Goal: Task Accomplishment & Management: Manage account settings

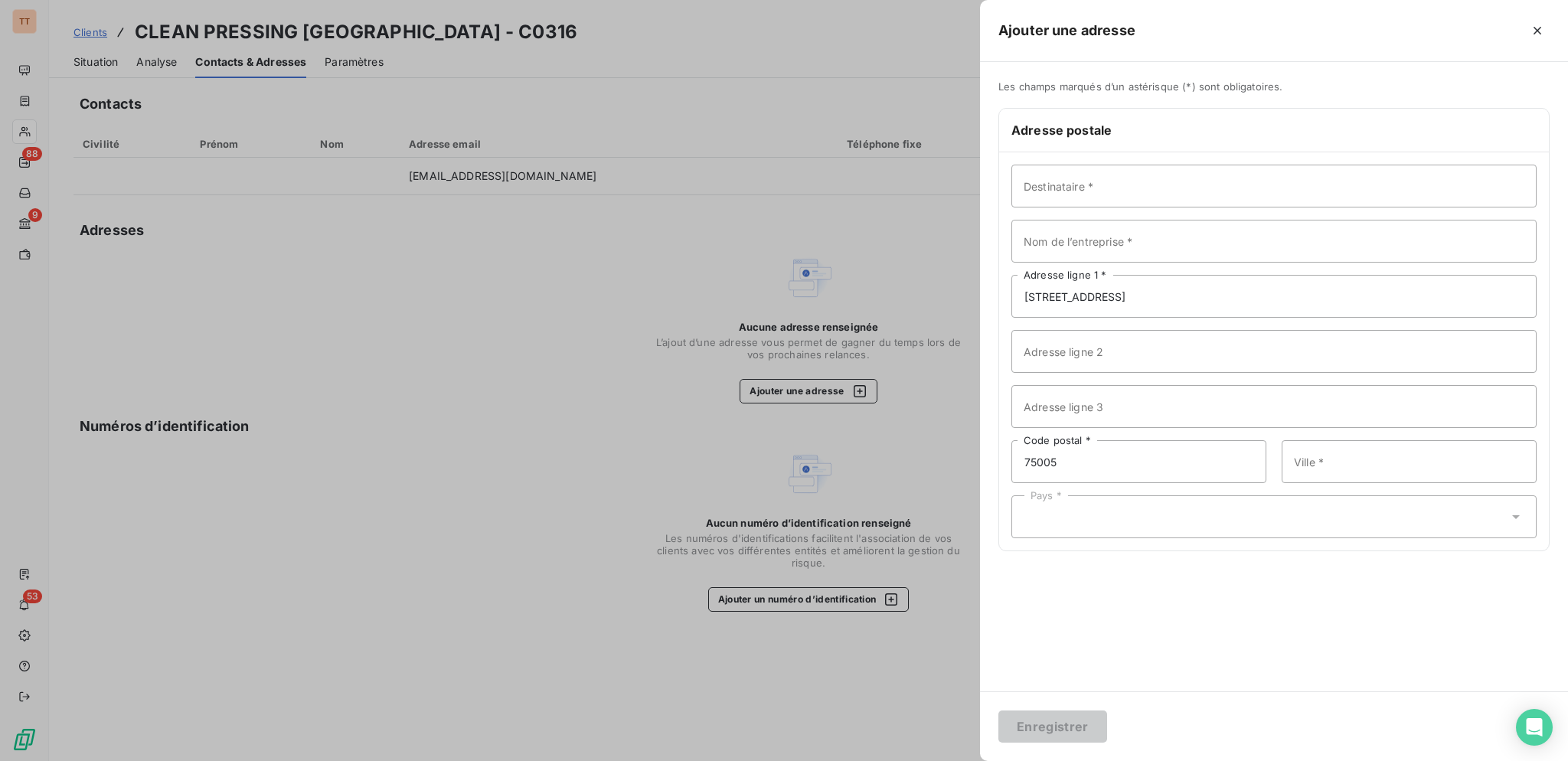
type input "75005"
click at [1361, 470] on input "Ville *" at bounding box center [1409, 462] width 255 height 43
type input "[GEOGRAPHIC_DATA]"
click at [1381, 524] on div "Pays *" at bounding box center [1274, 517] width 525 height 43
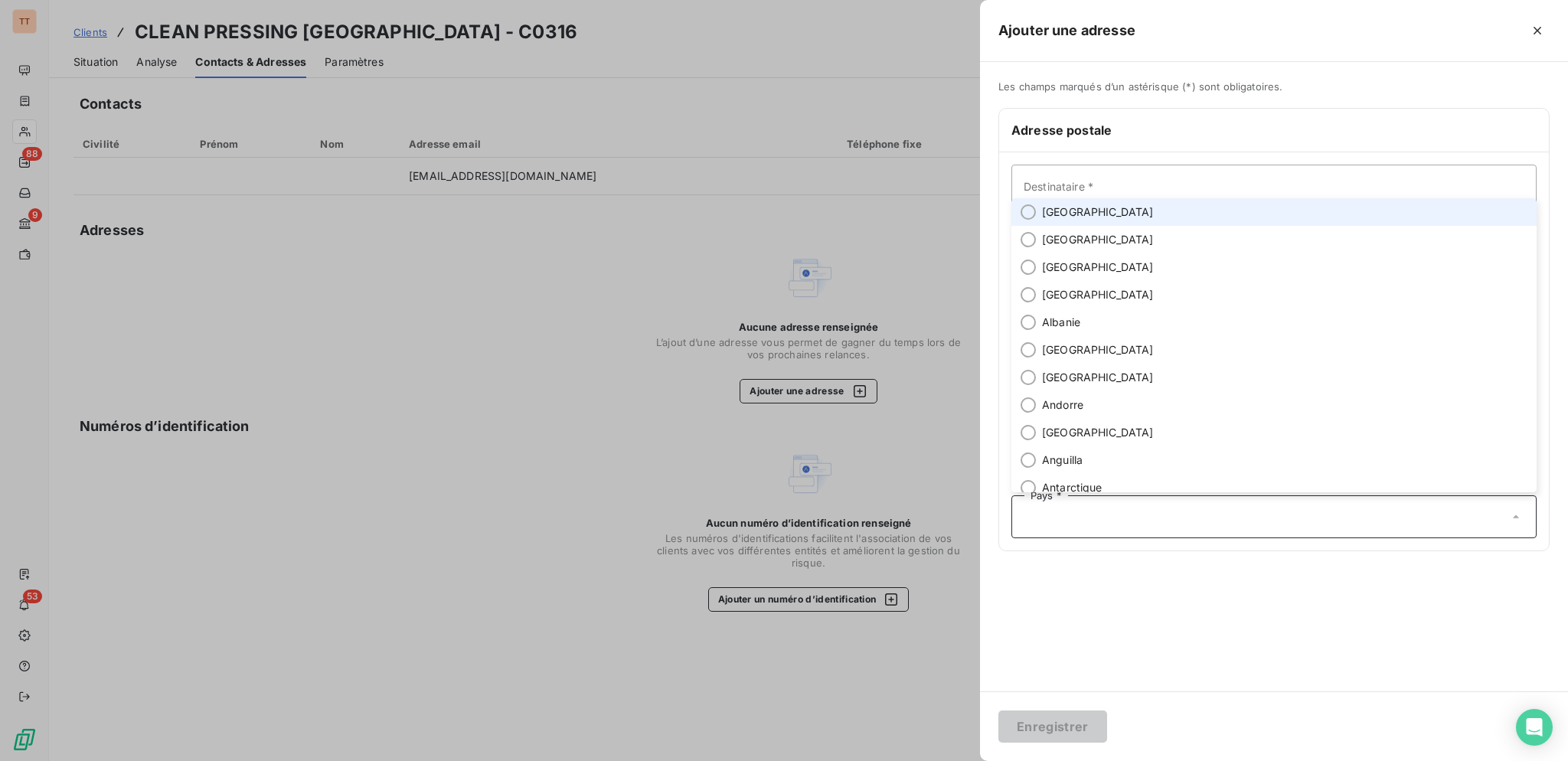
click at [1160, 207] on li "[GEOGRAPHIC_DATA]" at bounding box center [1274, 212] width 525 height 28
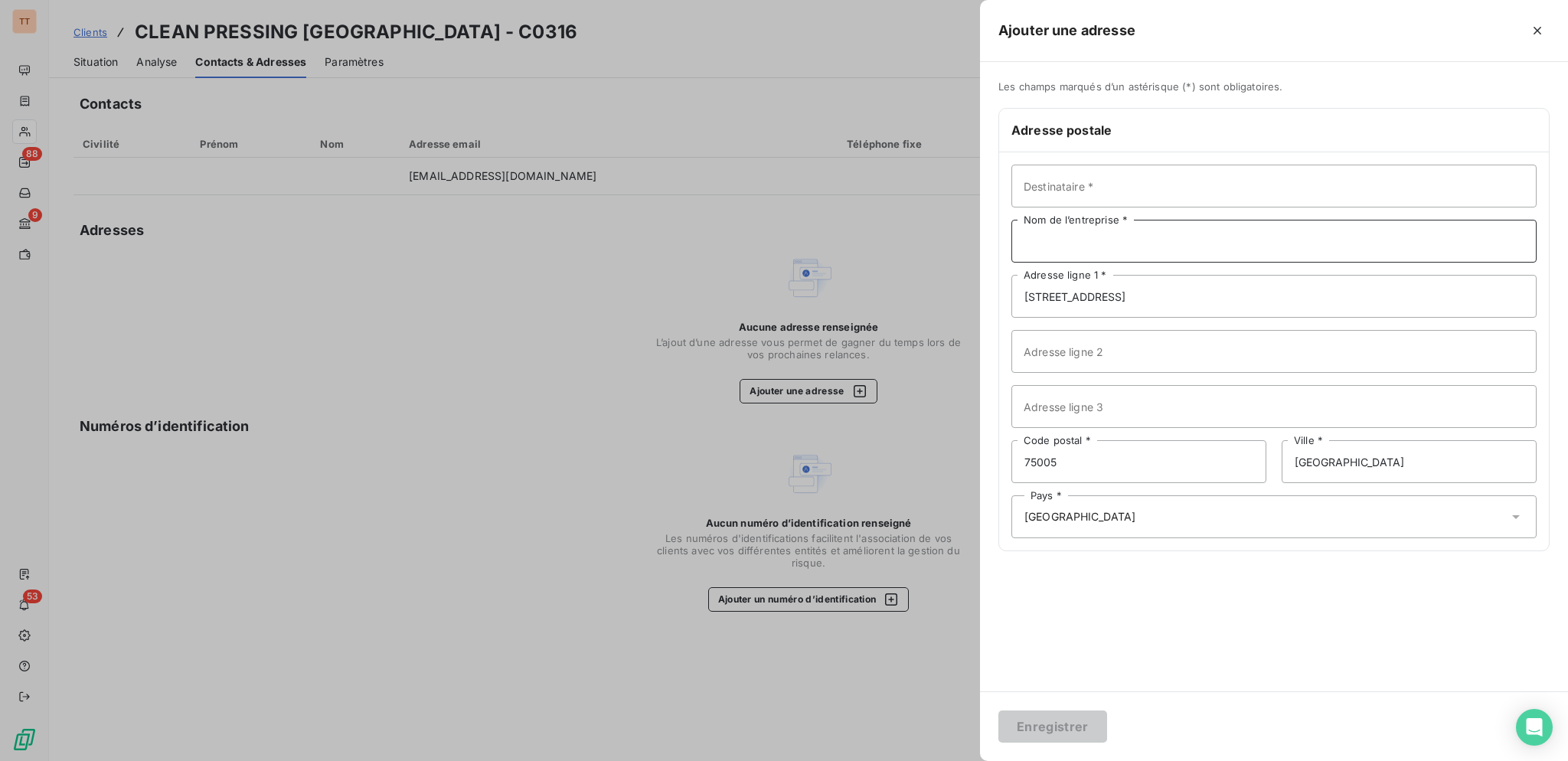
click at [1170, 238] on input "Nom de l’entreprise *" at bounding box center [1274, 240] width 525 height 43
type input "CLEAN PRESSING [GEOGRAPHIC_DATA]"
click at [1091, 718] on button "Enregistrer" at bounding box center [1052, 727] width 108 height 32
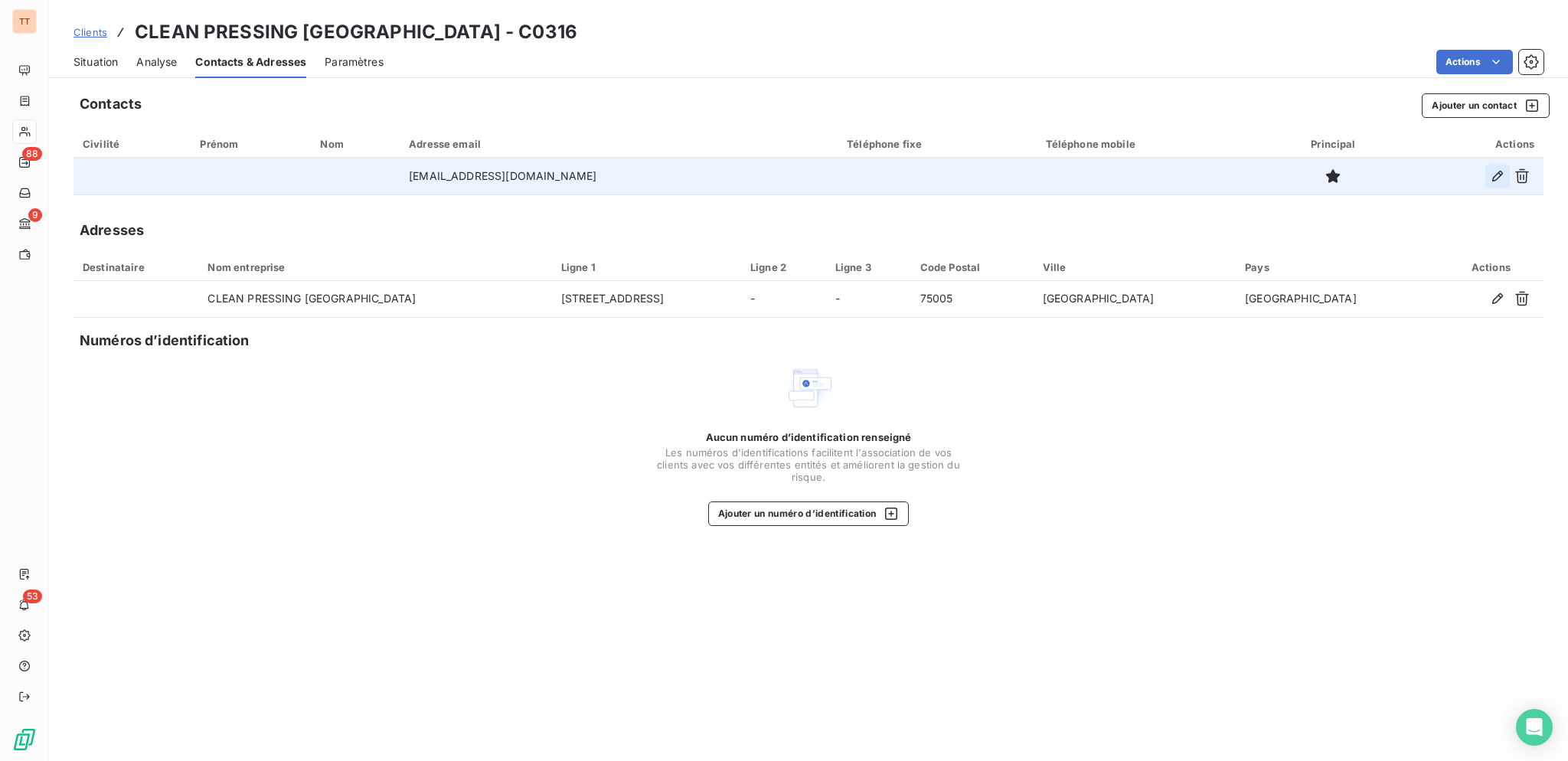
click at [1494, 180] on icon "button" at bounding box center [1498, 176] width 15 height 15
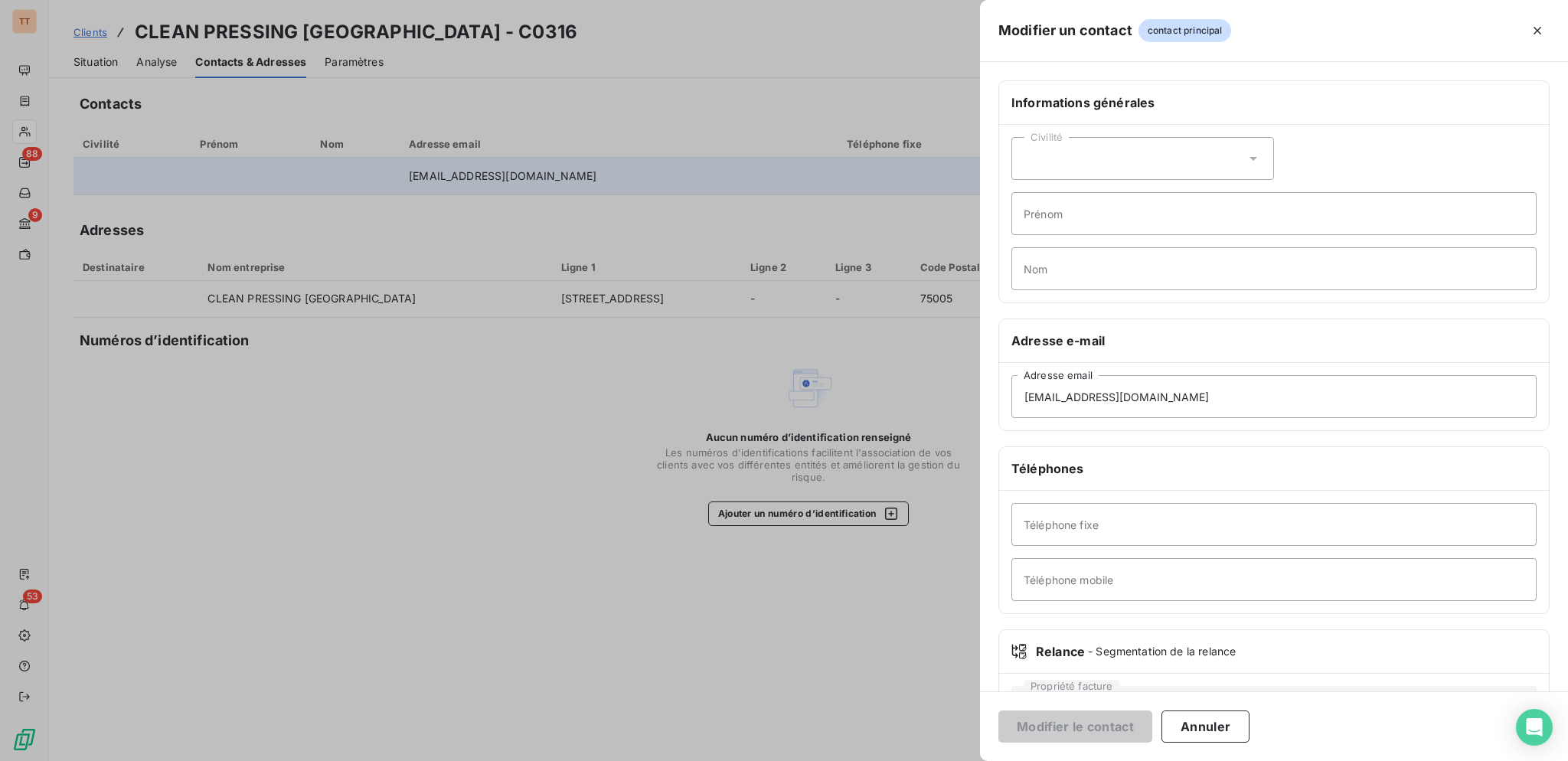
scroll to position [2, 0]
click at [1235, 527] on input "Téléphone fixe" at bounding box center [1274, 522] width 525 height 43
type input "0143540458"
click at [998, 711] on button "Modifier le contact" at bounding box center [1075, 727] width 154 height 32
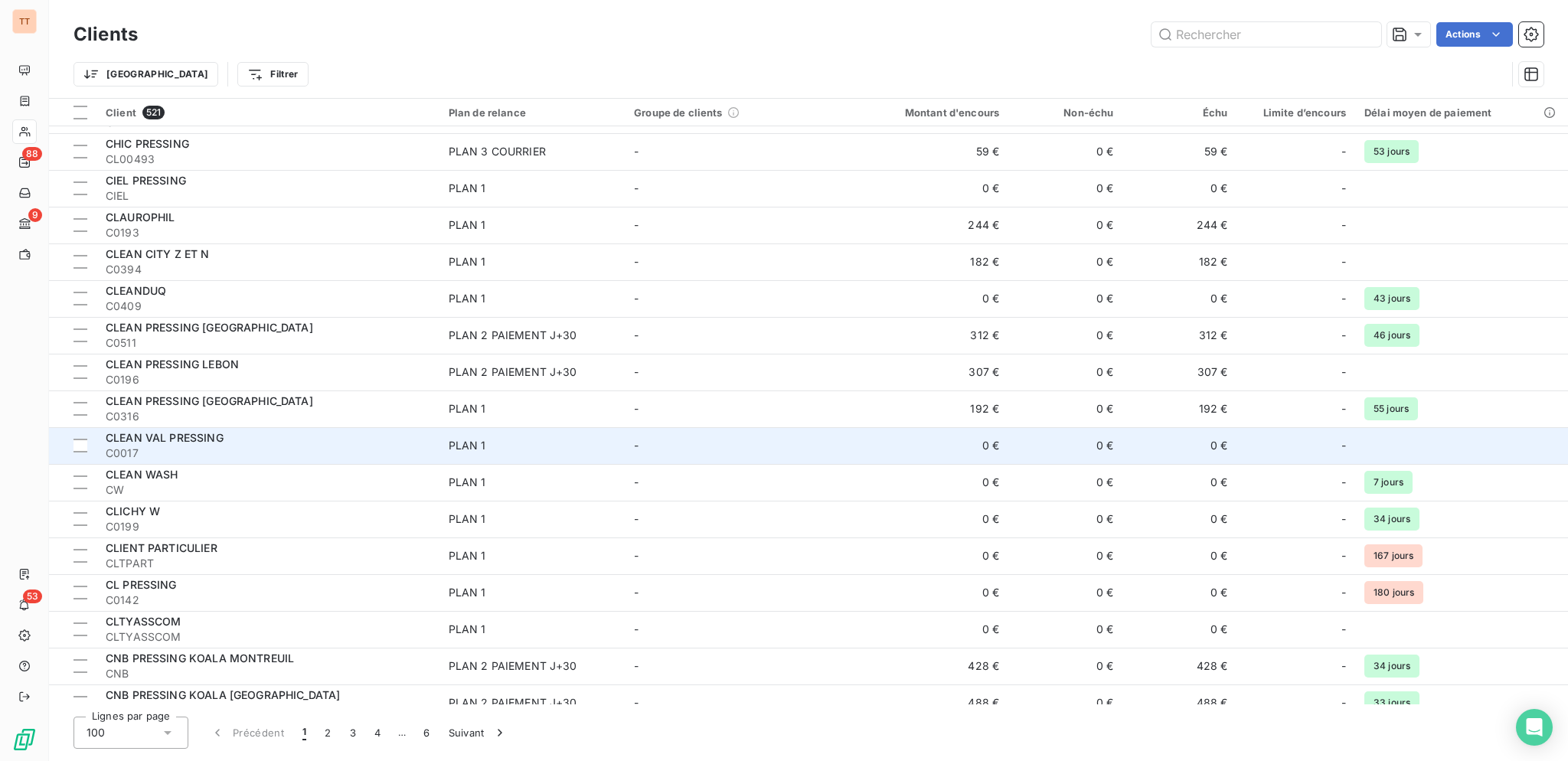
scroll to position [2604, 0]
click at [324, 433] on div "CLEAN VAL PRESSING" at bounding box center [268, 437] width 325 height 15
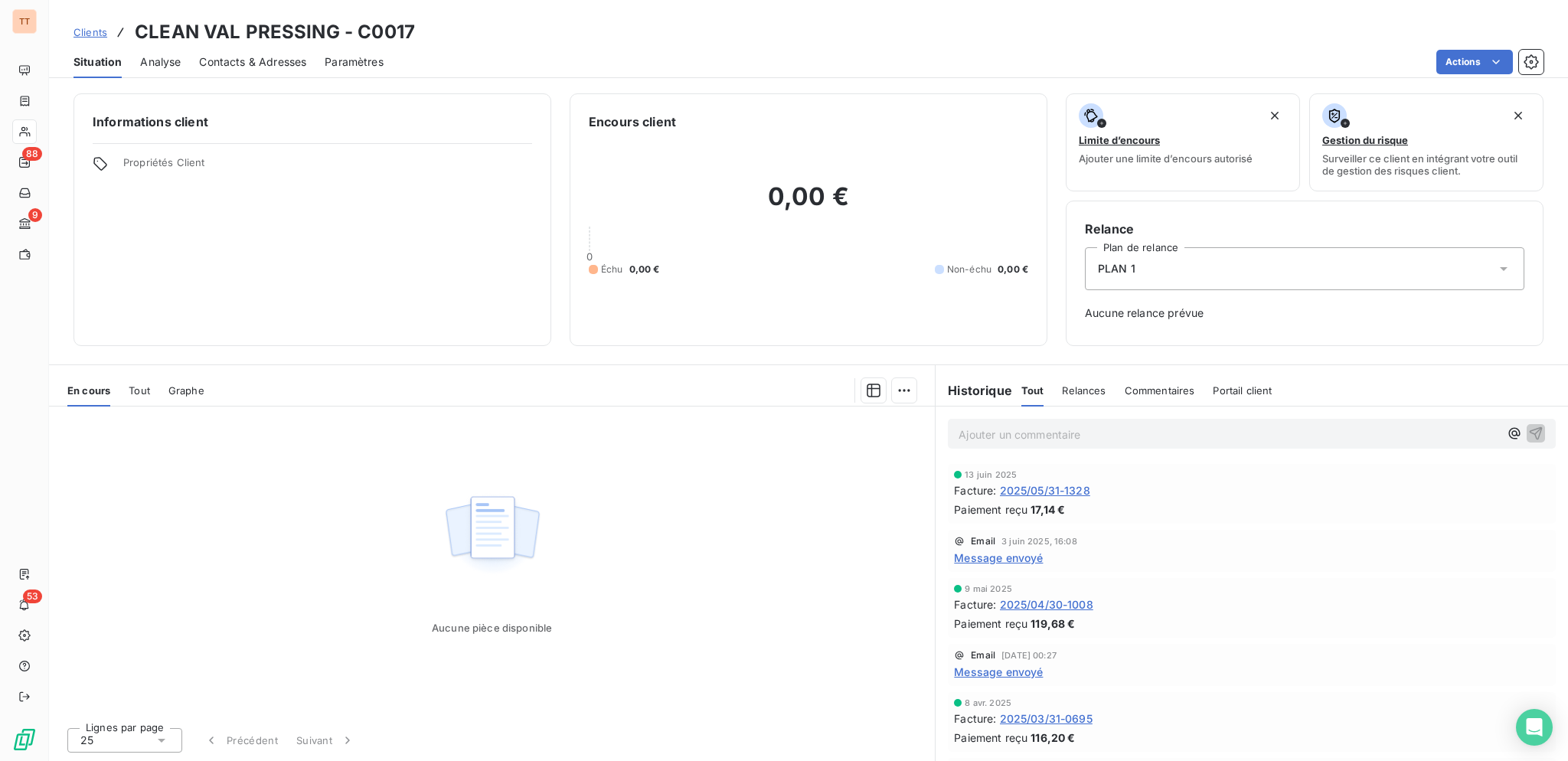
click at [1040, 487] on span "2025/05/31-1328" at bounding box center [1045, 490] width 90 height 16
click at [219, 56] on span "Contacts & Adresses" at bounding box center [253, 62] width 107 height 15
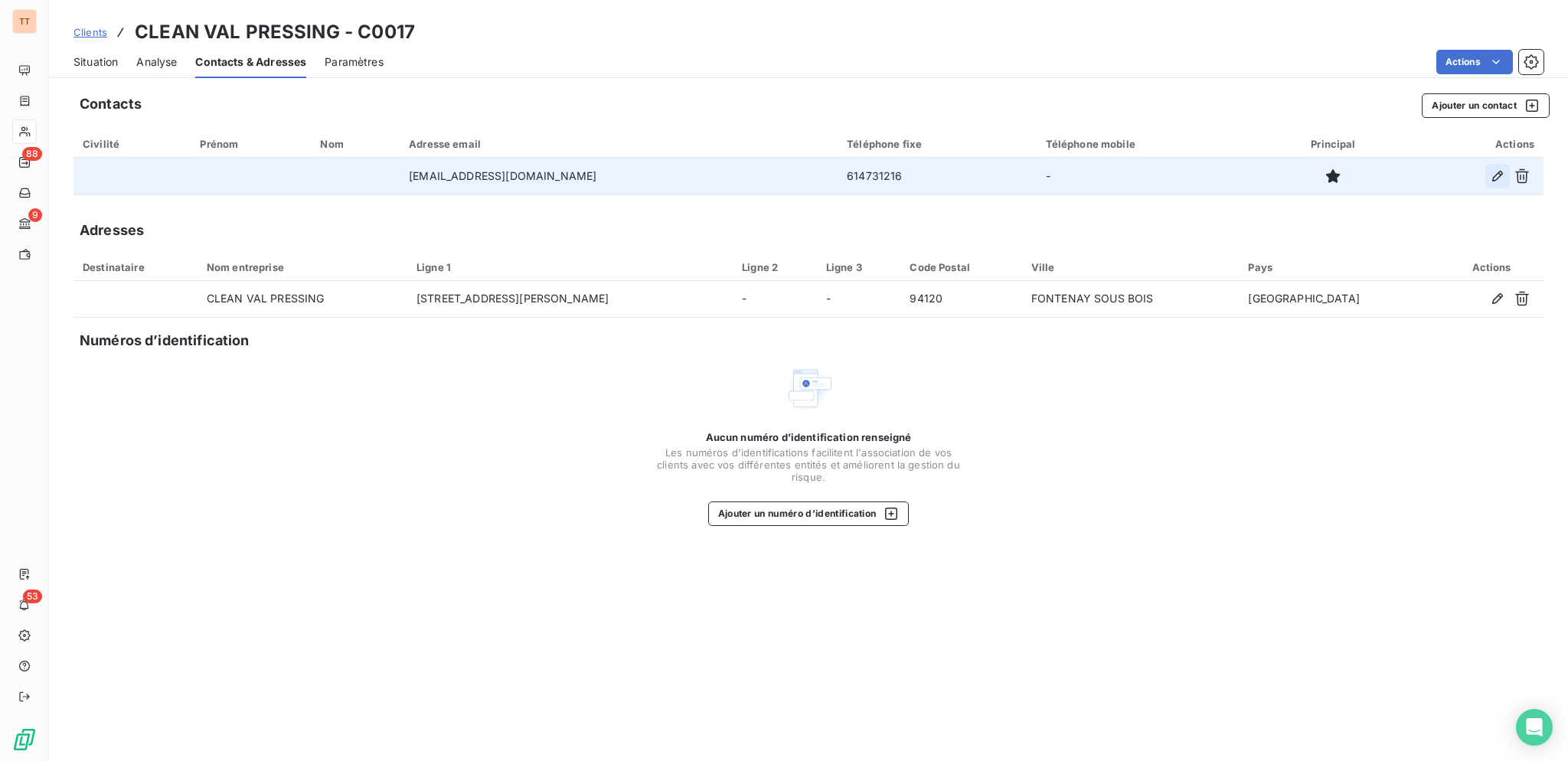
click at [1496, 174] on icon "button" at bounding box center [1497, 176] width 10 height 10
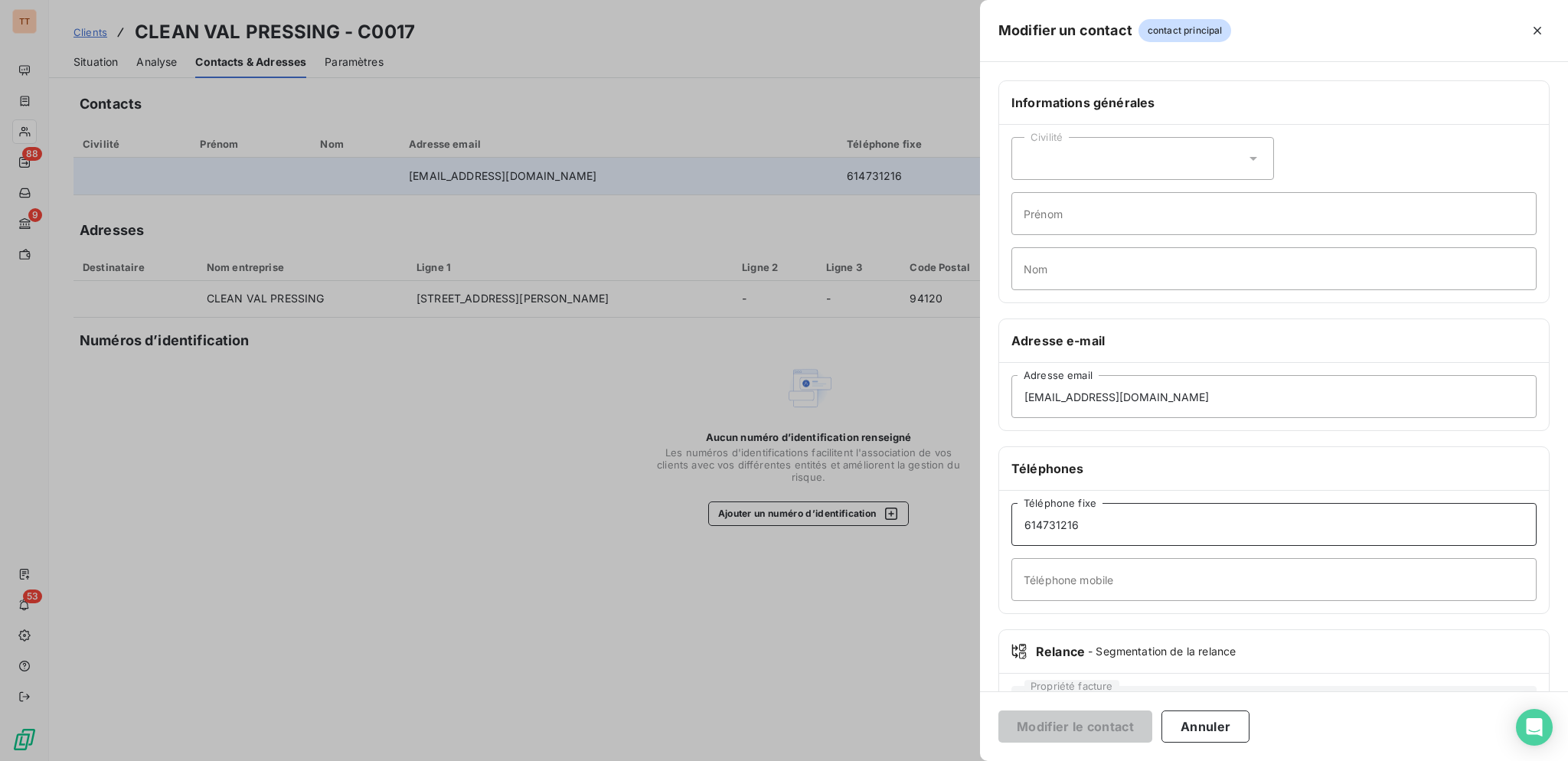
click at [1026, 521] on input "614731216" at bounding box center [1274, 524] width 525 height 43
drag, startPoint x: 1142, startPoint y: 522, endPoint x: 1010, endPoint y: 525, distance: 132.0
click at [1010, 525] on div "[PHONE_NUMBER] Téléphone fixe Téléphone mobile" at bounding box center [1274, 552] width 550 height 123
type input "0614731216"
click at [1086, 580] on input "Téléphone mobile" at bounding box center [1274, 580] width 525 height 43
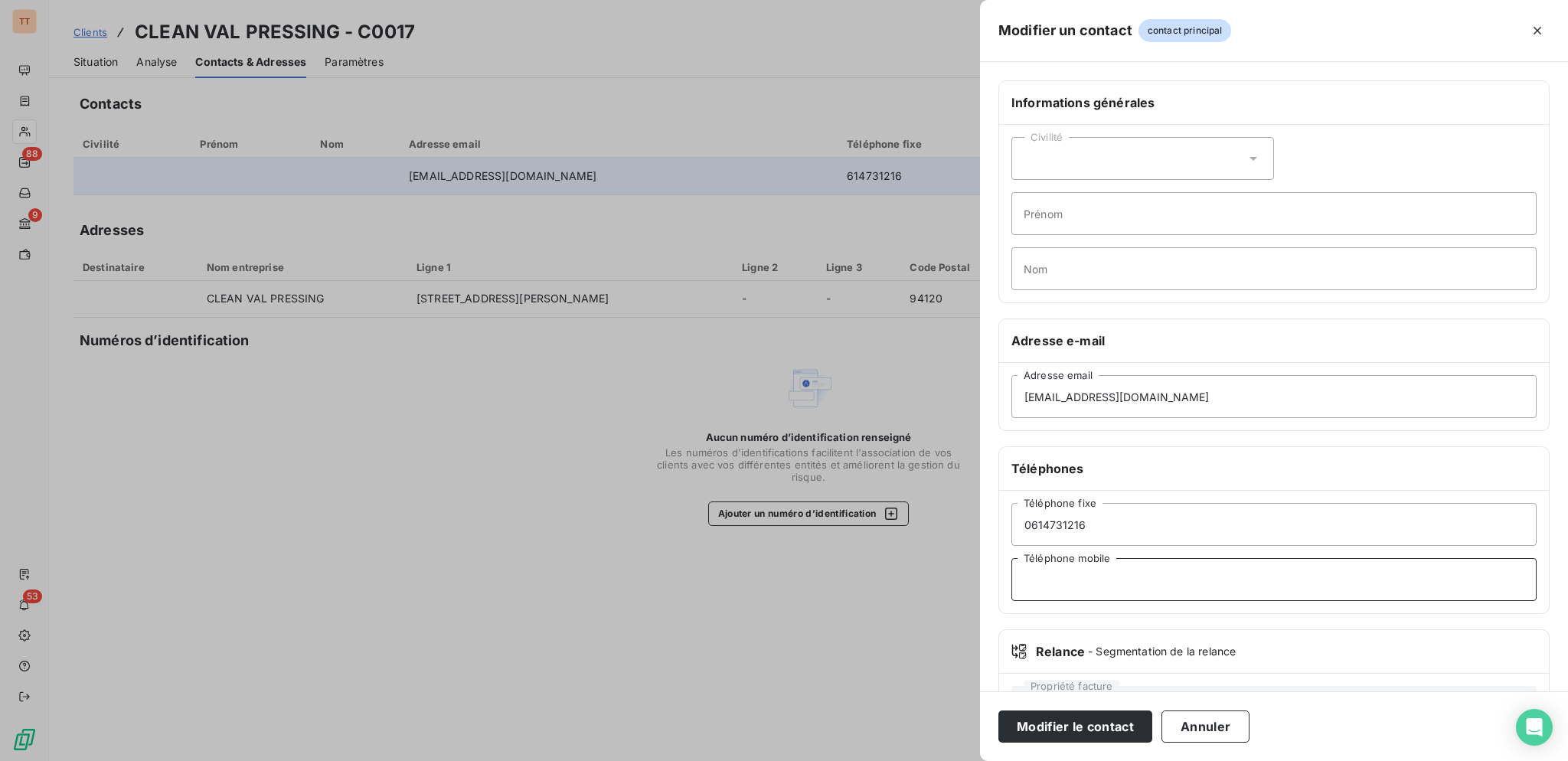
paste input "0614731216"
type input "0614731216"
drag, startPoint x: 1116, startPoint y: 531, endPoint x: 1008, endPoint y: 525, distance: 108.2
click at [1008, 525] on div "[PHONE_NUMBER] Téléphone fixe [PHONE_NUMBER] Téléphone mobile" at bounding box center [1274, 552] width 550 height 123
type input "0148755955"
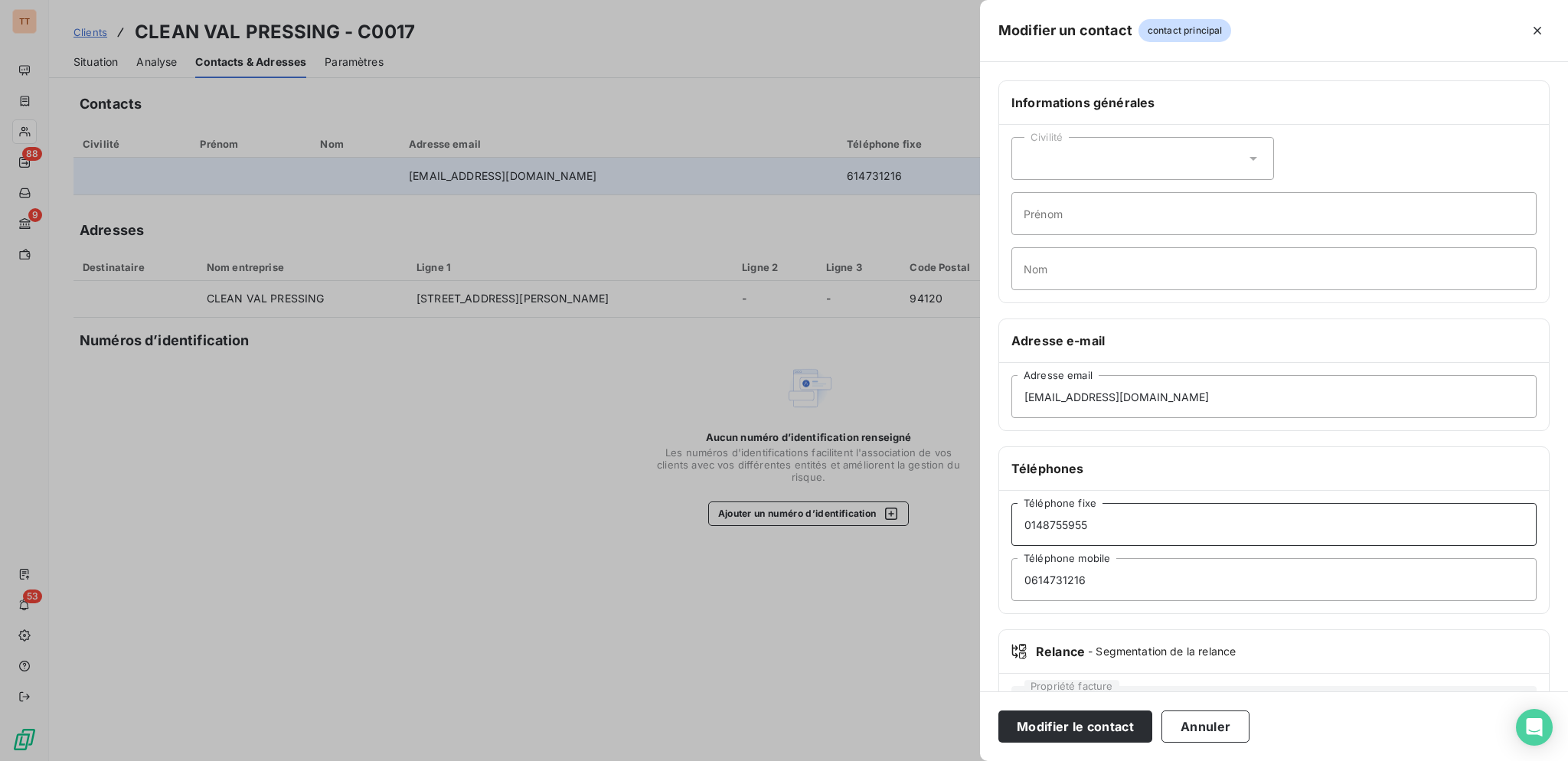
click at [998, 711] on button "Modifier le contact" at bounding box center [1075, 727] width 154 height 32
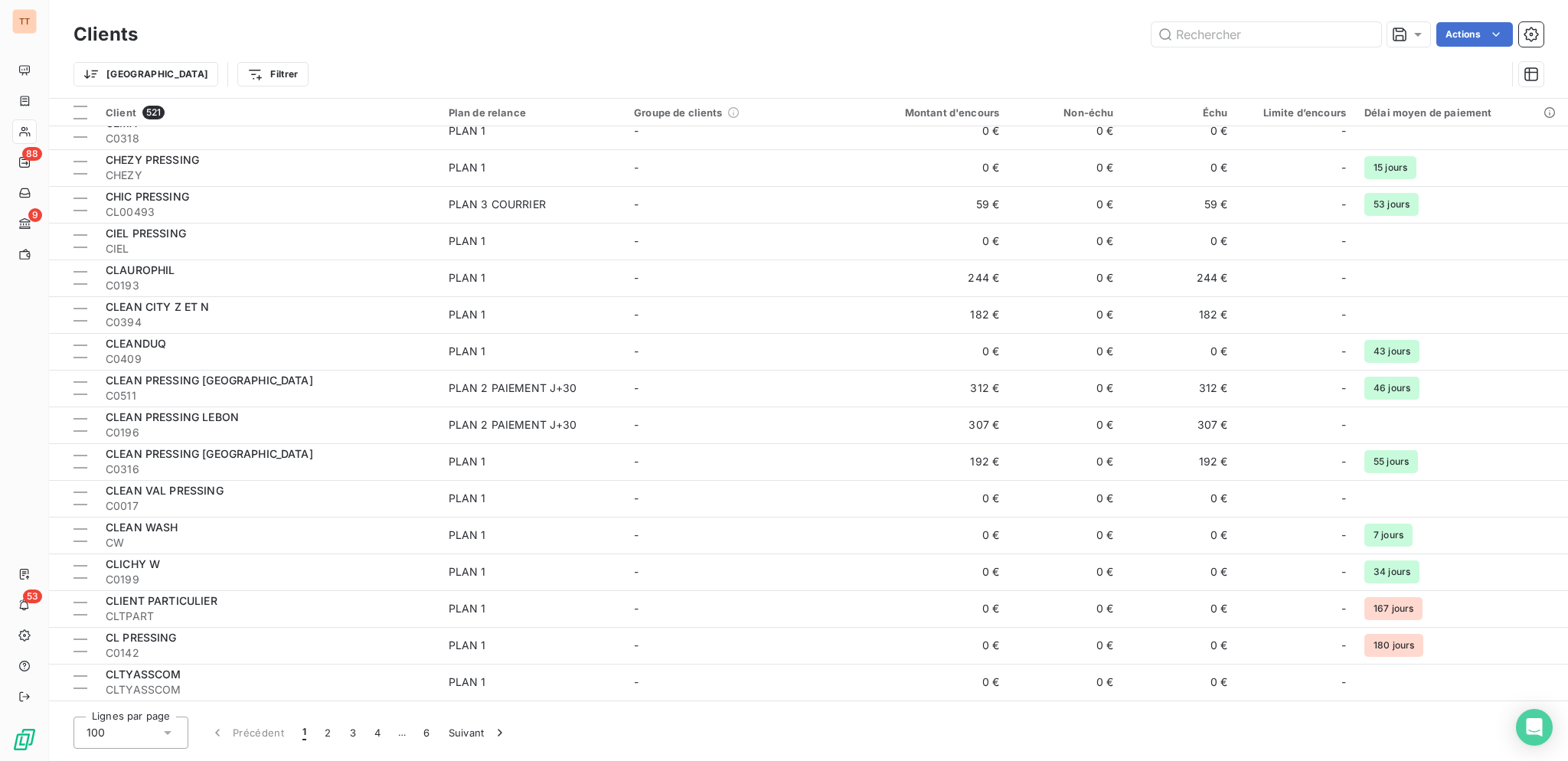
scroll to position [2558, 0]
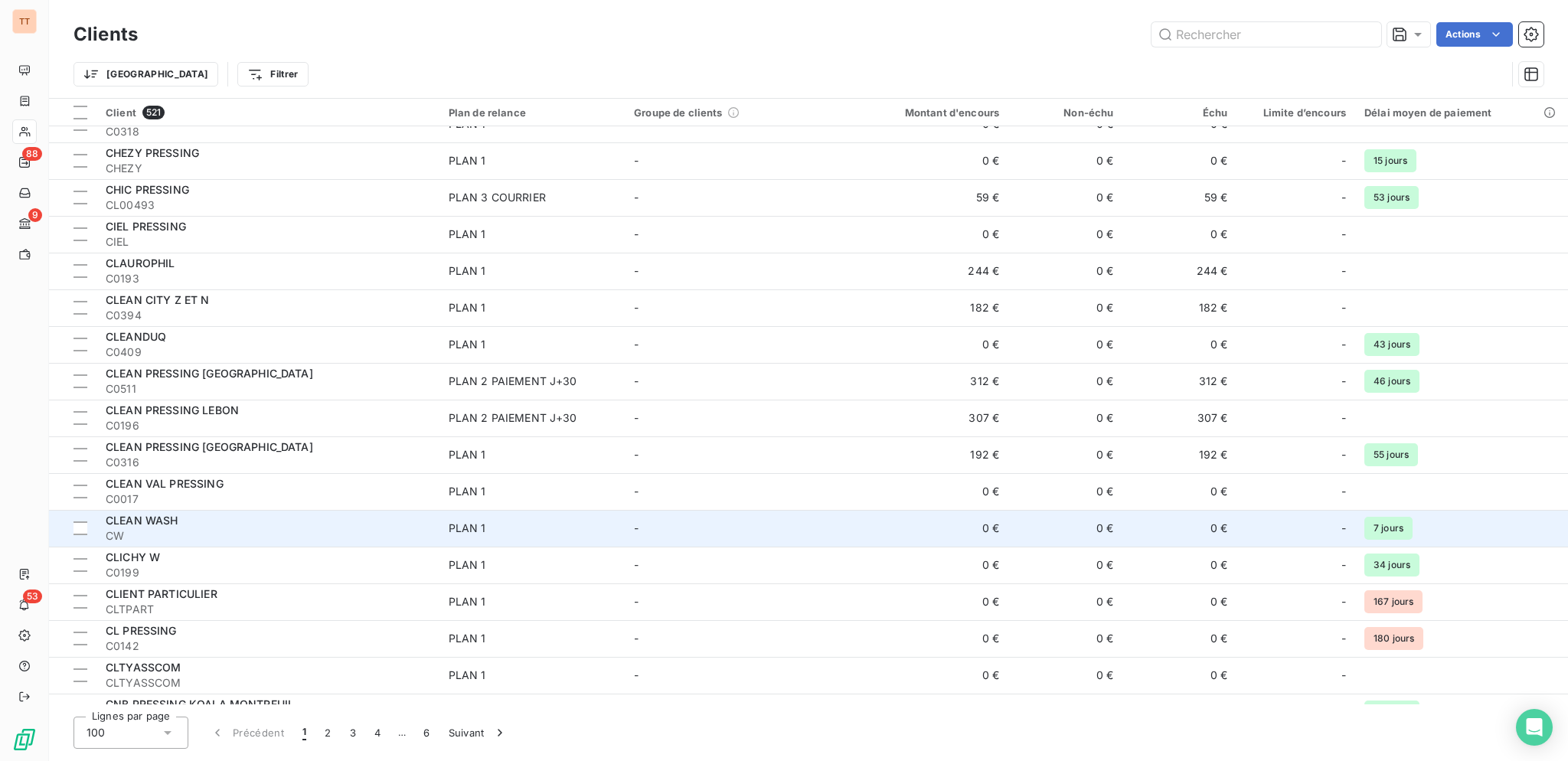
click at [394, 524] on div "CLEAN WASH" at bounding box center [268, 521] width 325 height 15
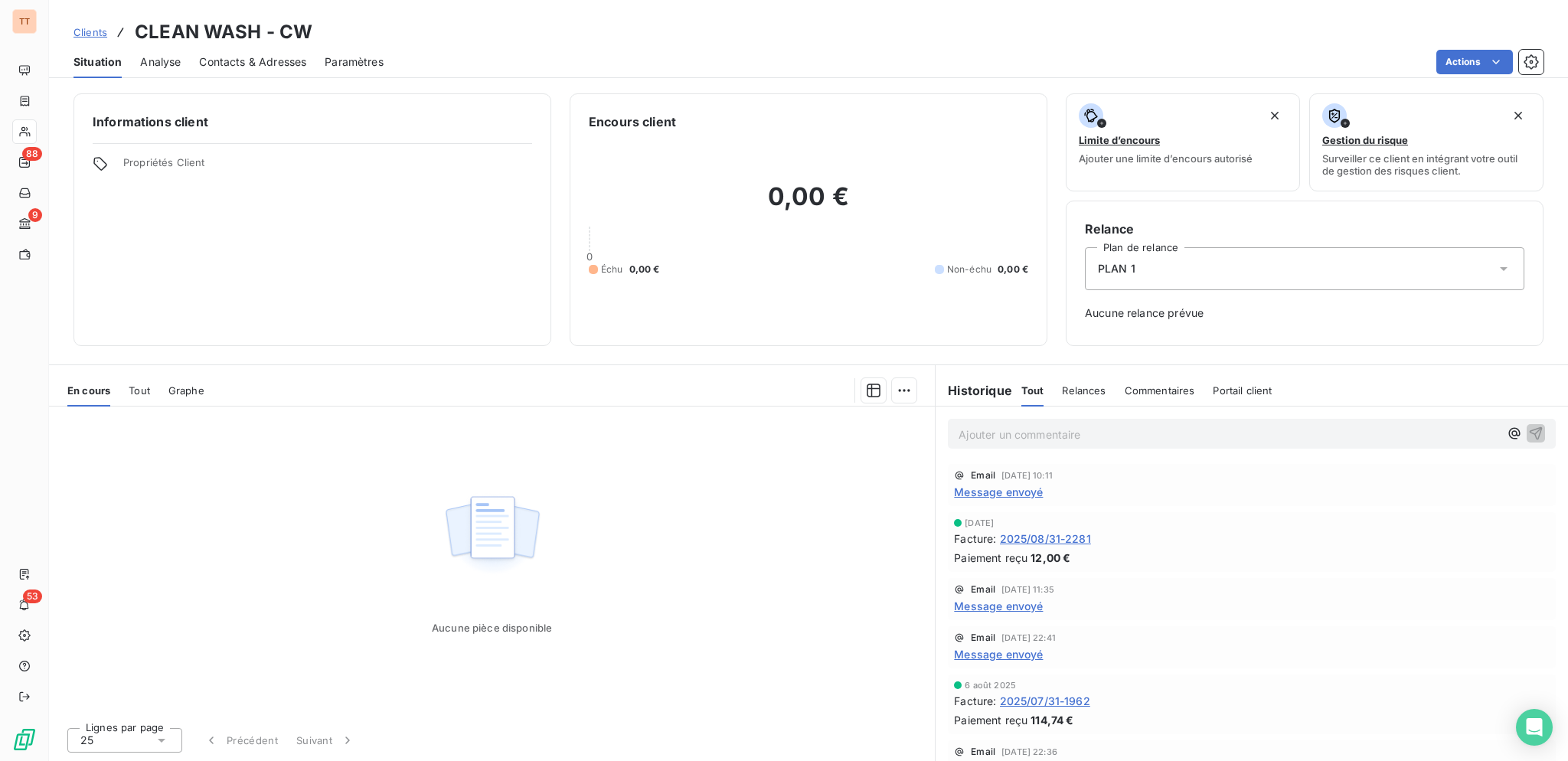
click at [278, 69] on div "Contacts & Adresses" at bounding box center [253, 62] width 107 height 32
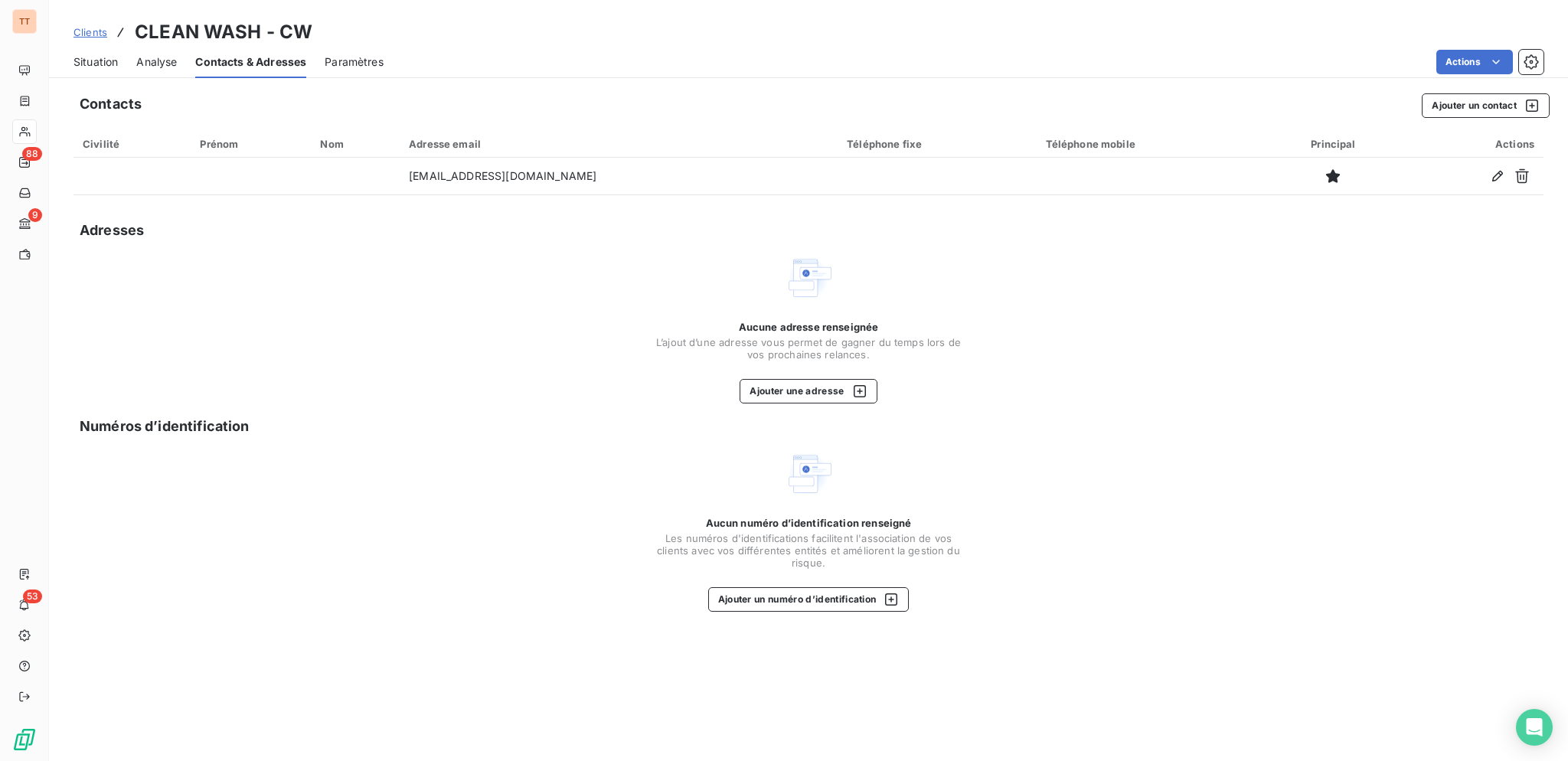
click at [108, 62] on span "Situation" at bounding box center [95, 62] width 45 height 15
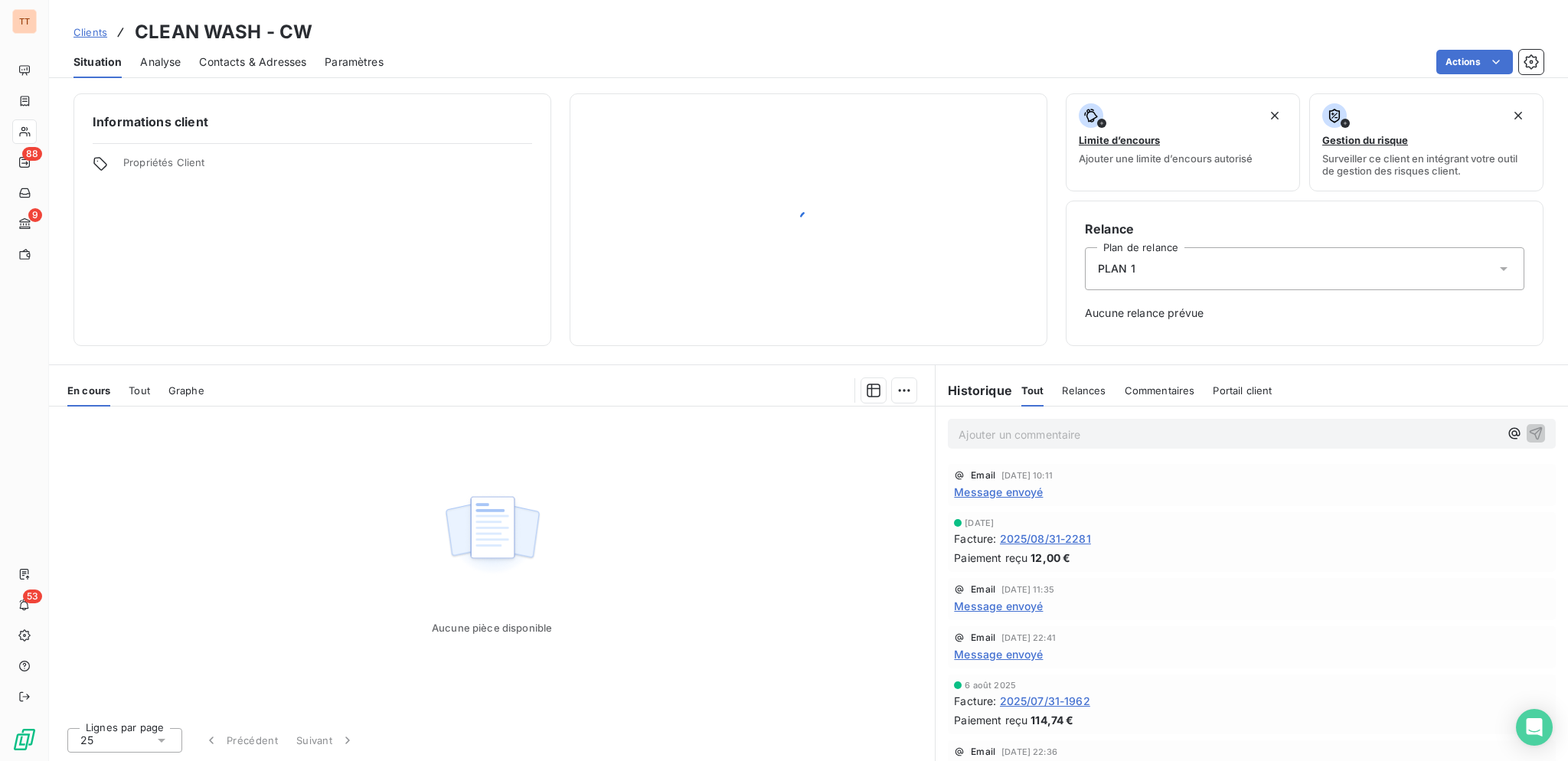
click at [1065, 537] on span "2025/08/31-2281" at bounding box center [1046, 539] width 91 height 16
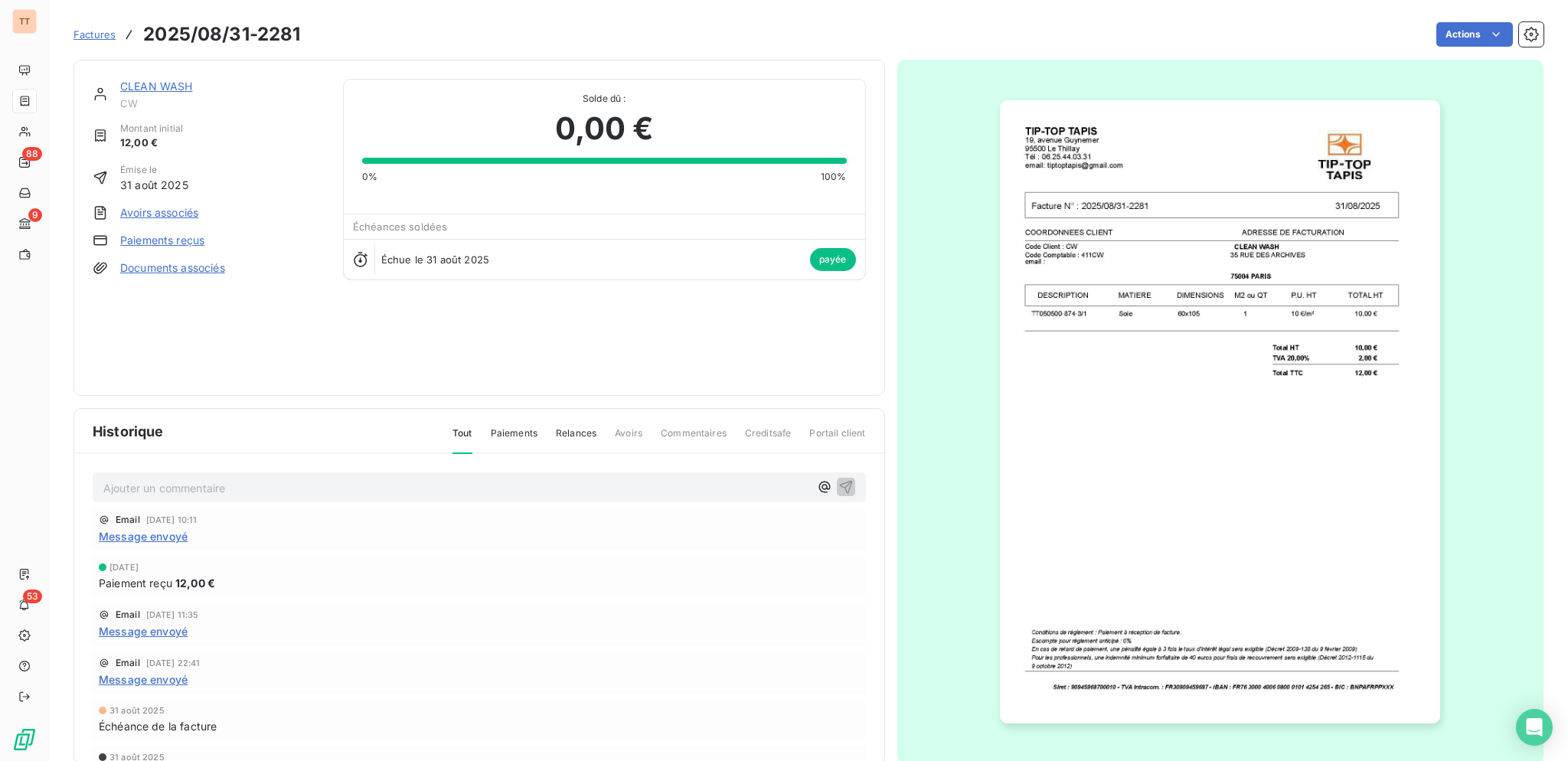
scroll to position [2, 0]
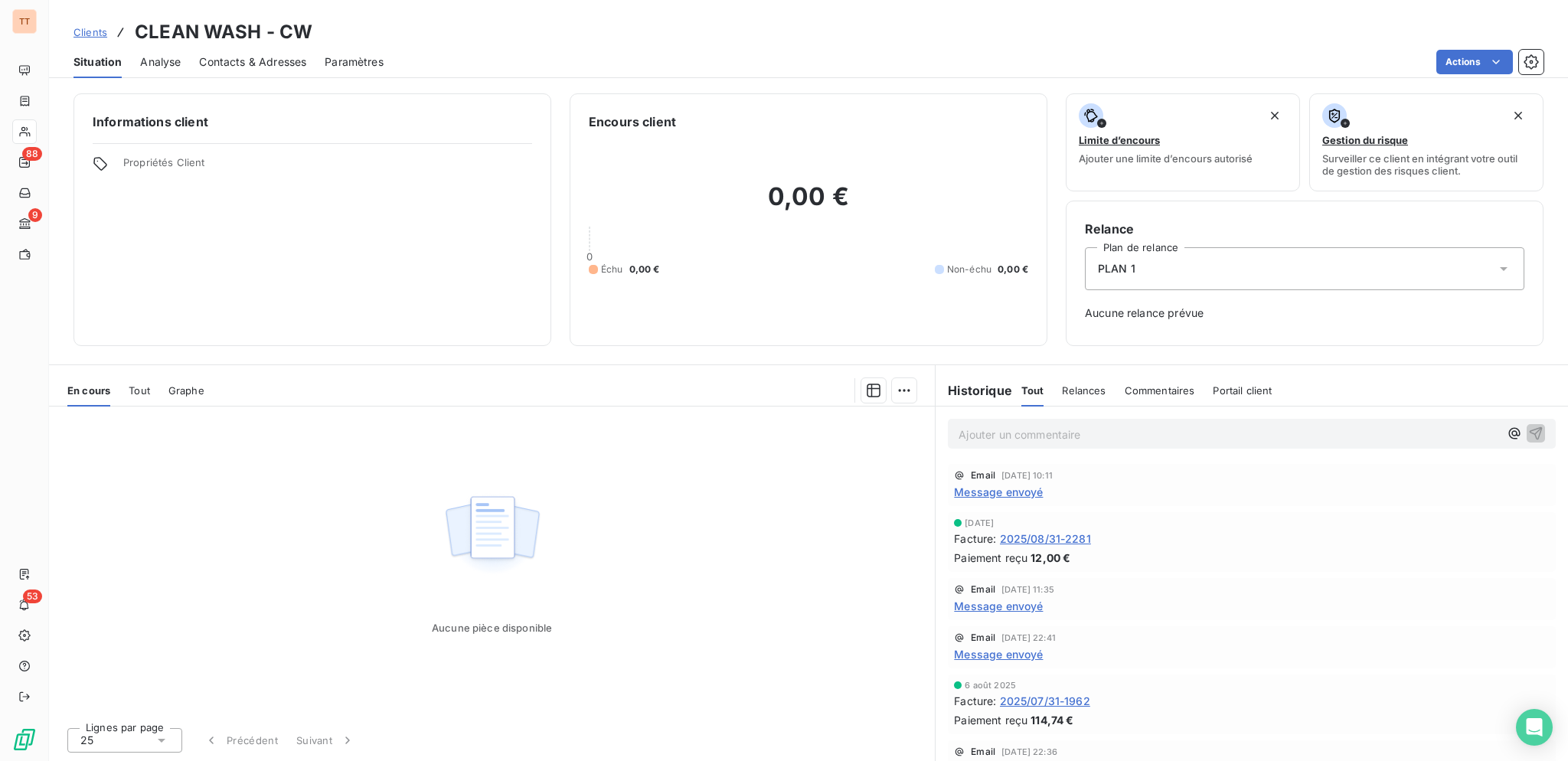
click at [245, 57] on span "Contacts & Adresses" at bounding box center [253, 62] width 107 height 15
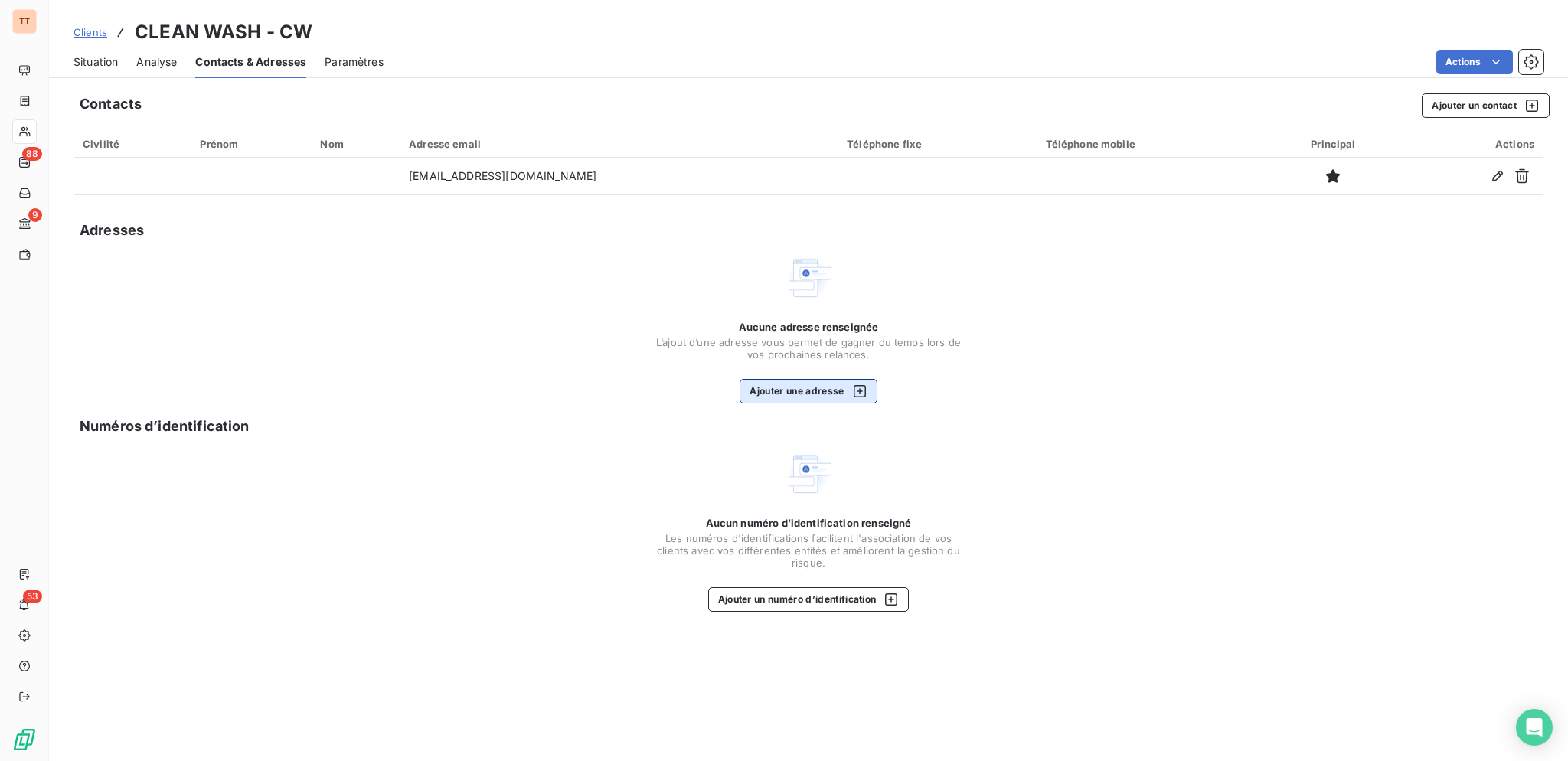
click at [828, 390] on button "Ajouter une adresse" at bounding box center [808, 391] width 137 height 25
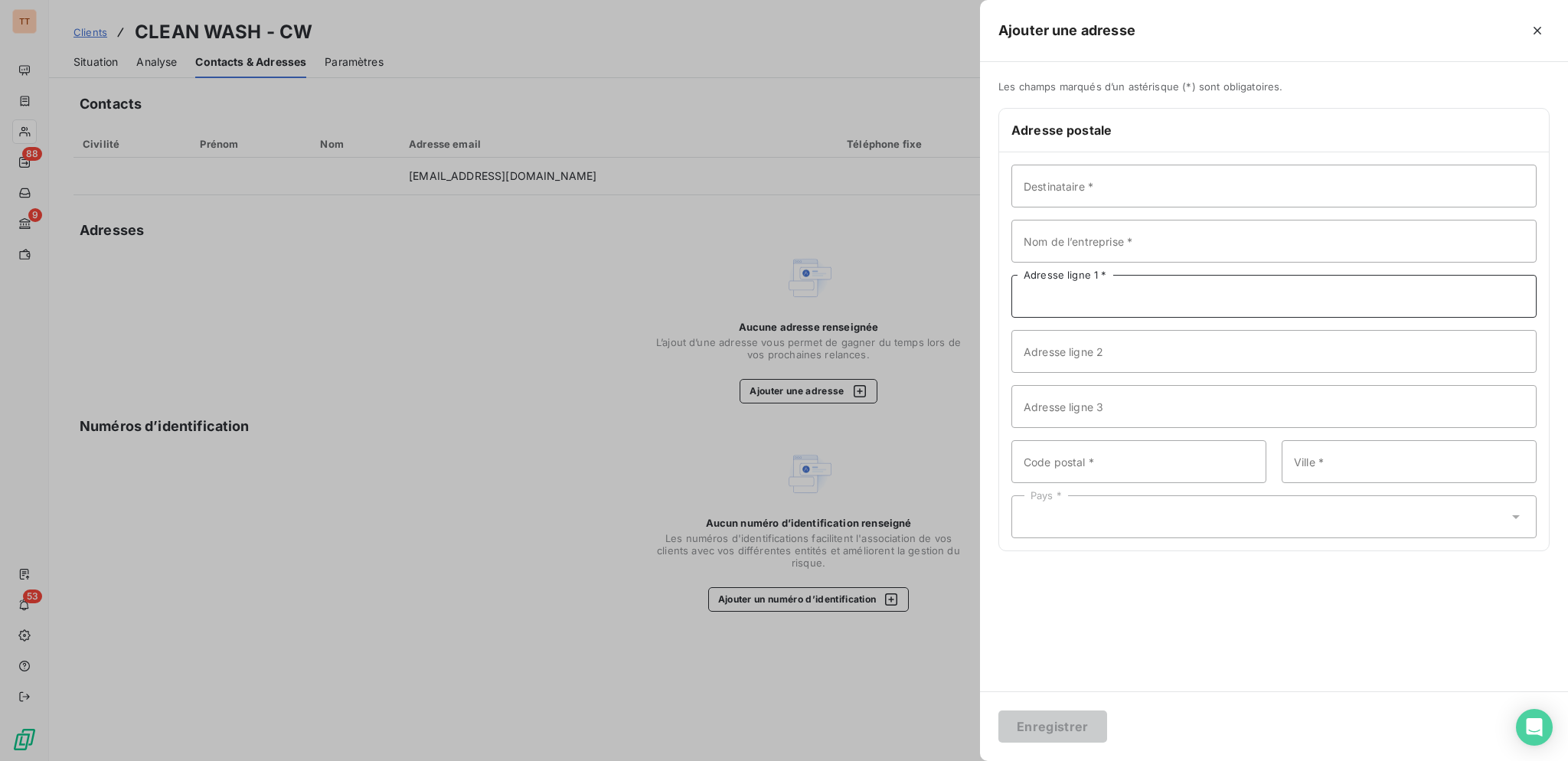
click at [1201, 290] on input "Adresse ligne 1 *" at bounding box center [1274, 295] width 525 height 43
type input "[STREET_ADDRESS]"
click at [1077, 468] on input "Code postal *" at bounding box center [1139, 462] width 255 height 43
type input "75004"
type input "[GEOGRAPHIC_DATA]"
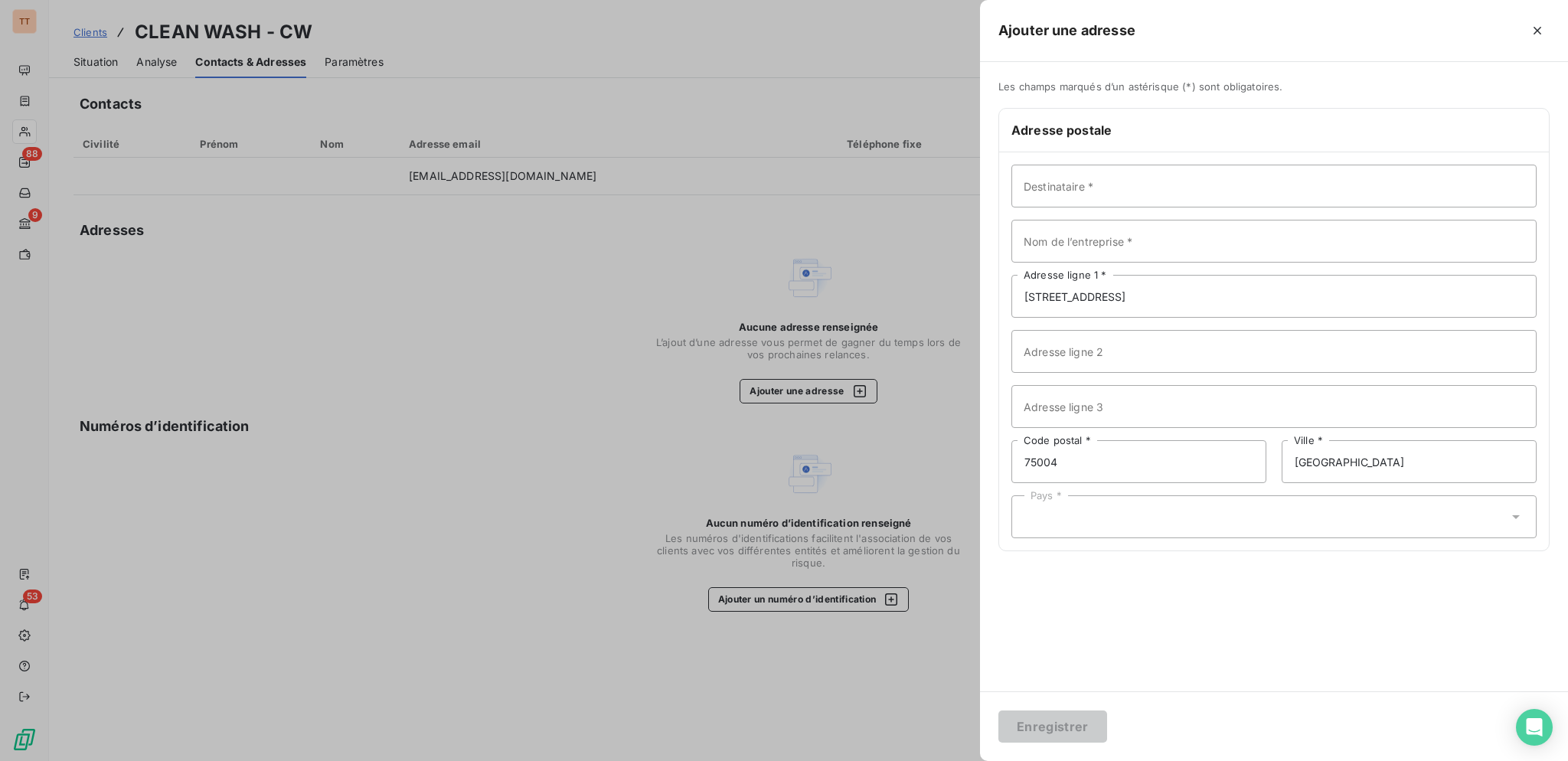
click at [1059, 522] on div "Pays *" at bounding box center [1274, 517] width 525 height 43
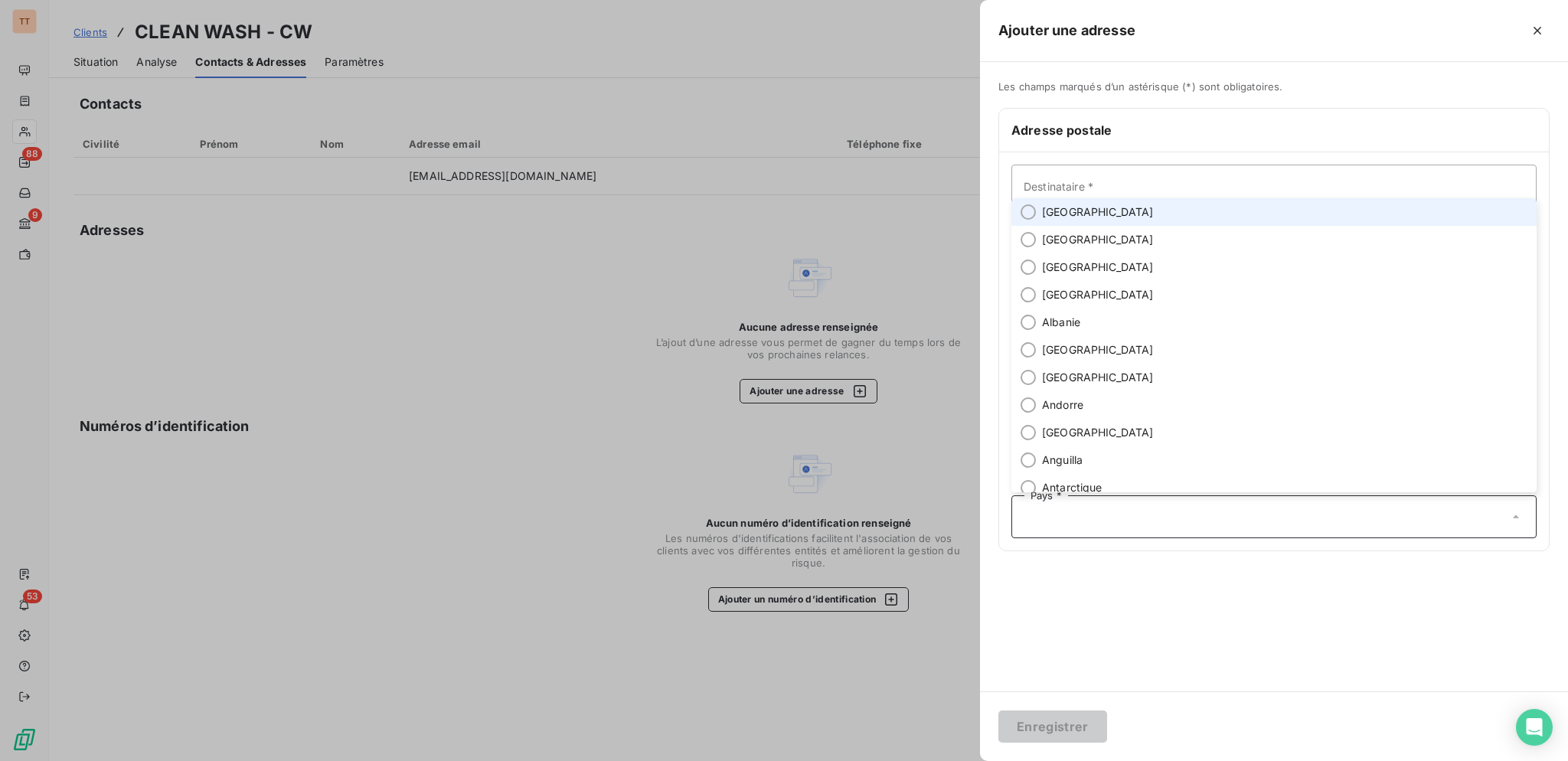
click at [1078, 215] on li "[GEOGRAPHIC_DATA]" at bounding box center [1274, 212] width 525 height 28
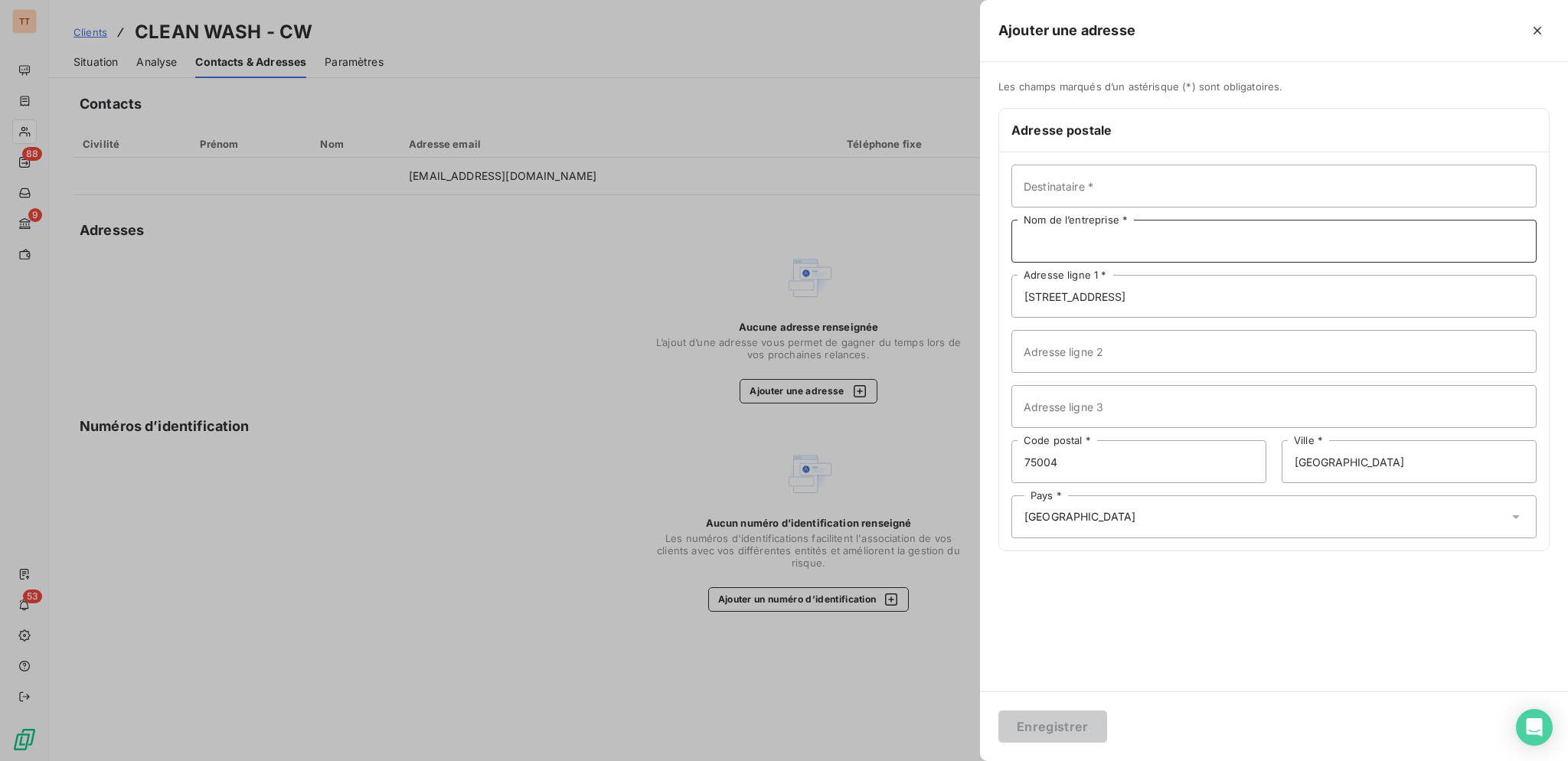
click at [1084, 240] on input "Nom de l’entreprise *" at bounding box center [1274, 240] width 525 height 43
type input "CLEAN WASH"
click at [998, 711] on button "Enregistrer" at bounding box center [1052, 727] width 108 height 32
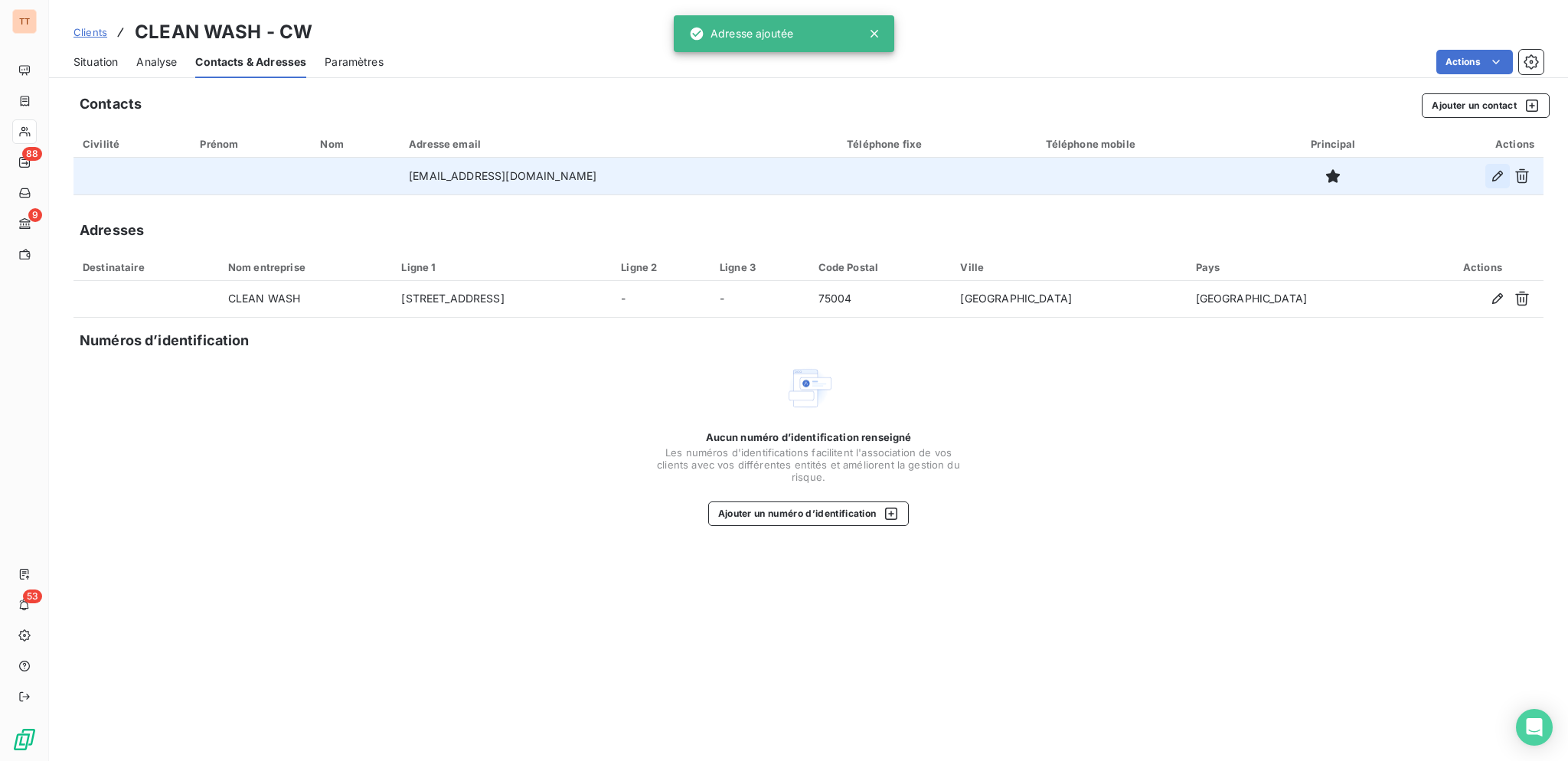
click at [1498, 174] on icon "button" at bounding box center [1497, 176] width 10 height 10
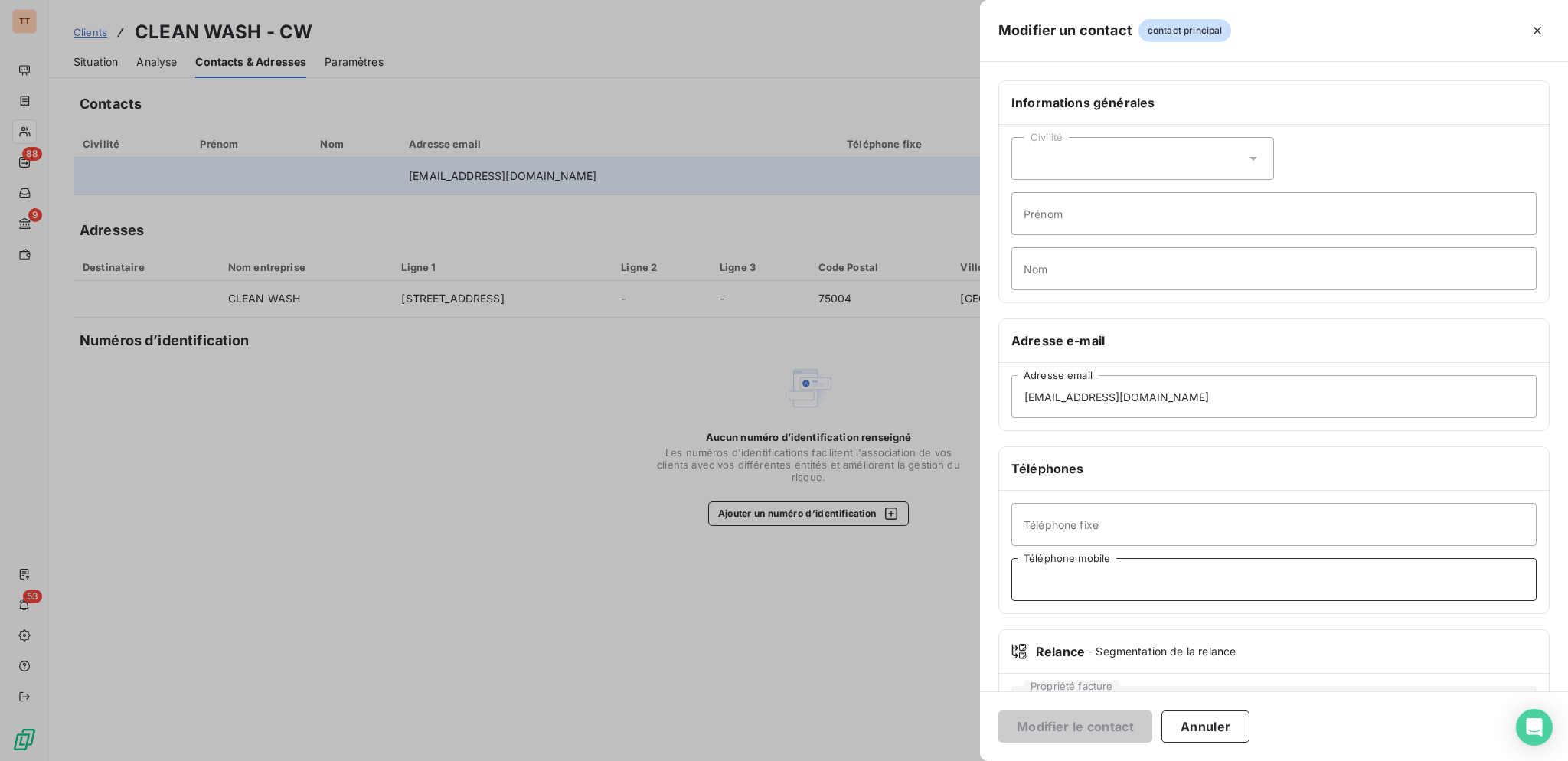
click at [1119, 587] on input "Téléphone mobile" at bounding box center [1274, 580] width 525 height 43
type input "0617205456"
click at [1094, 730] on button "Modifier le contact" at bounding box center [1075, 727] width 154 height 32
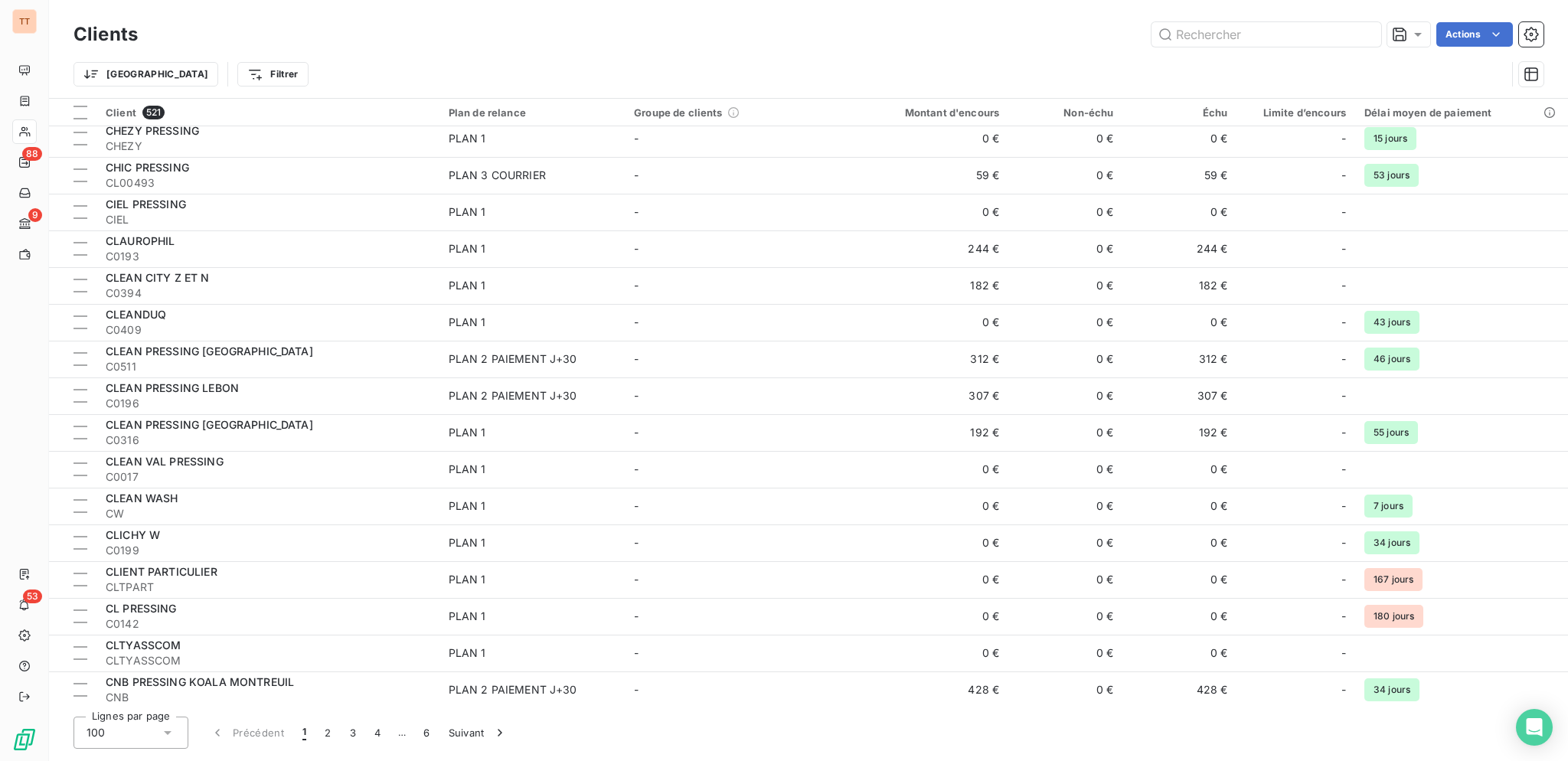
scroll to position [2580, 0]
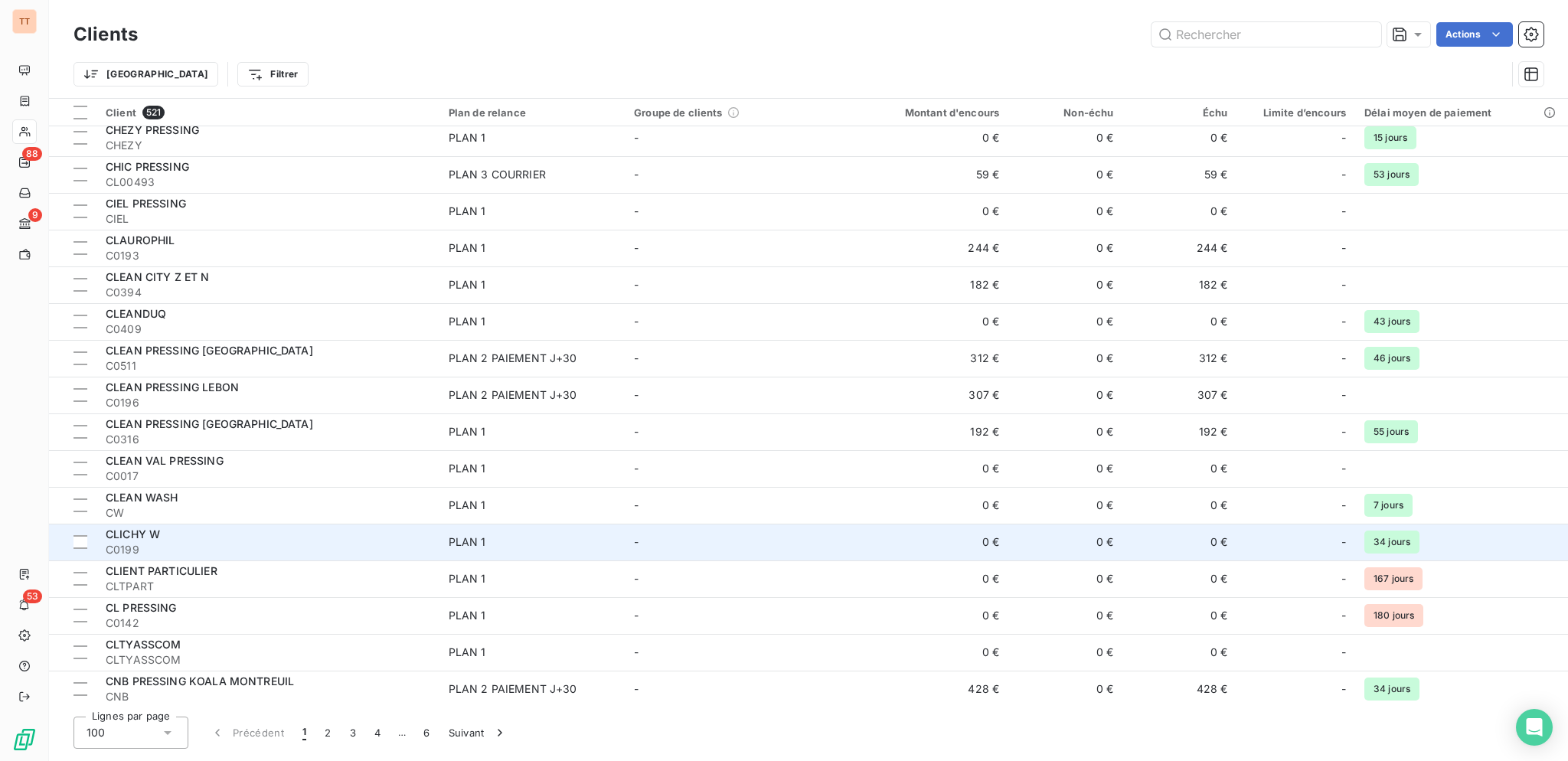
click at [380, 545] on span "C0199" at bounding box center [268, 550] width 325 height 15
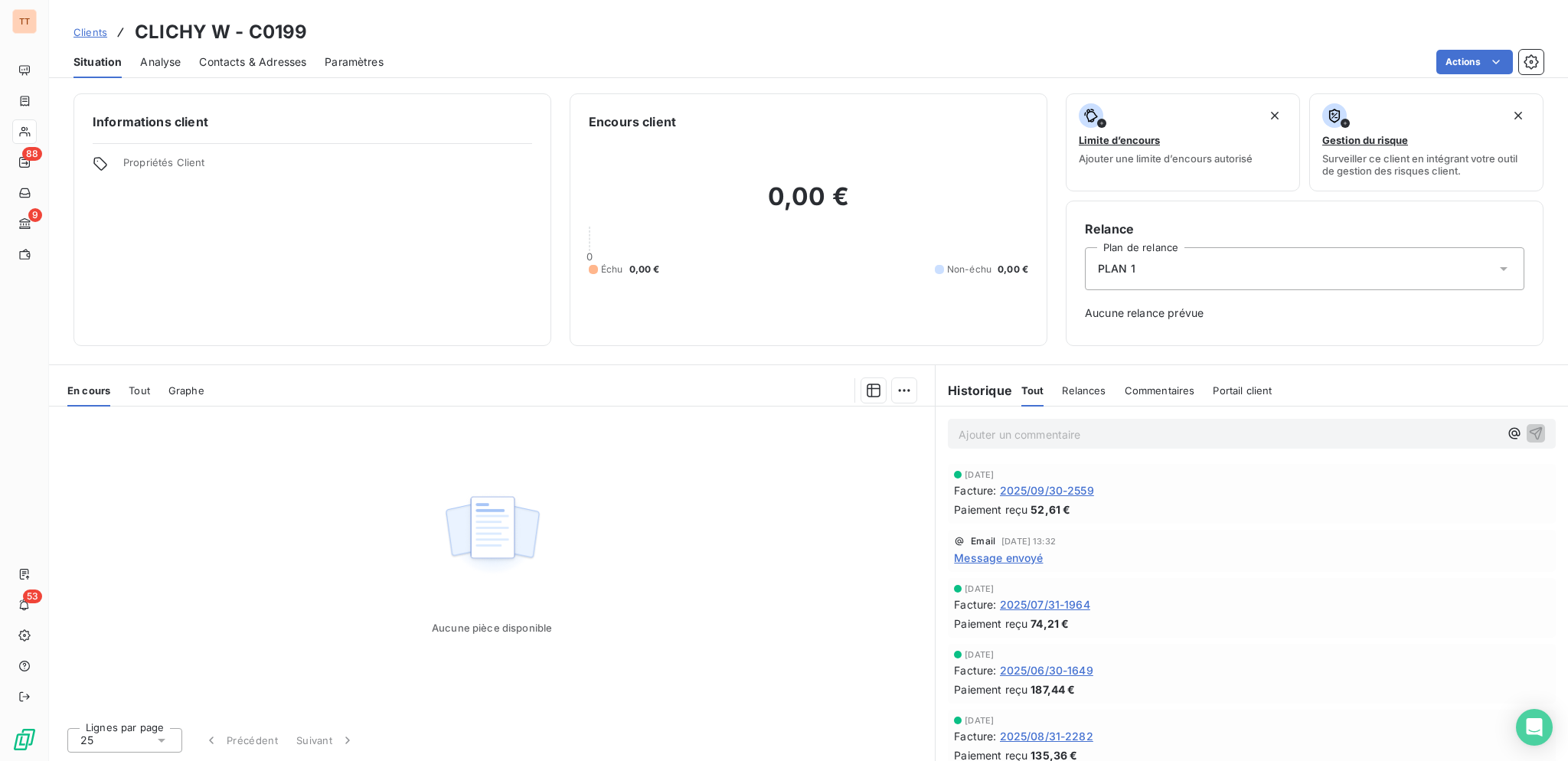
click at [272, 72] on div "Contacts & Adresses" at bounding box center [253, 62] width 107 height 32
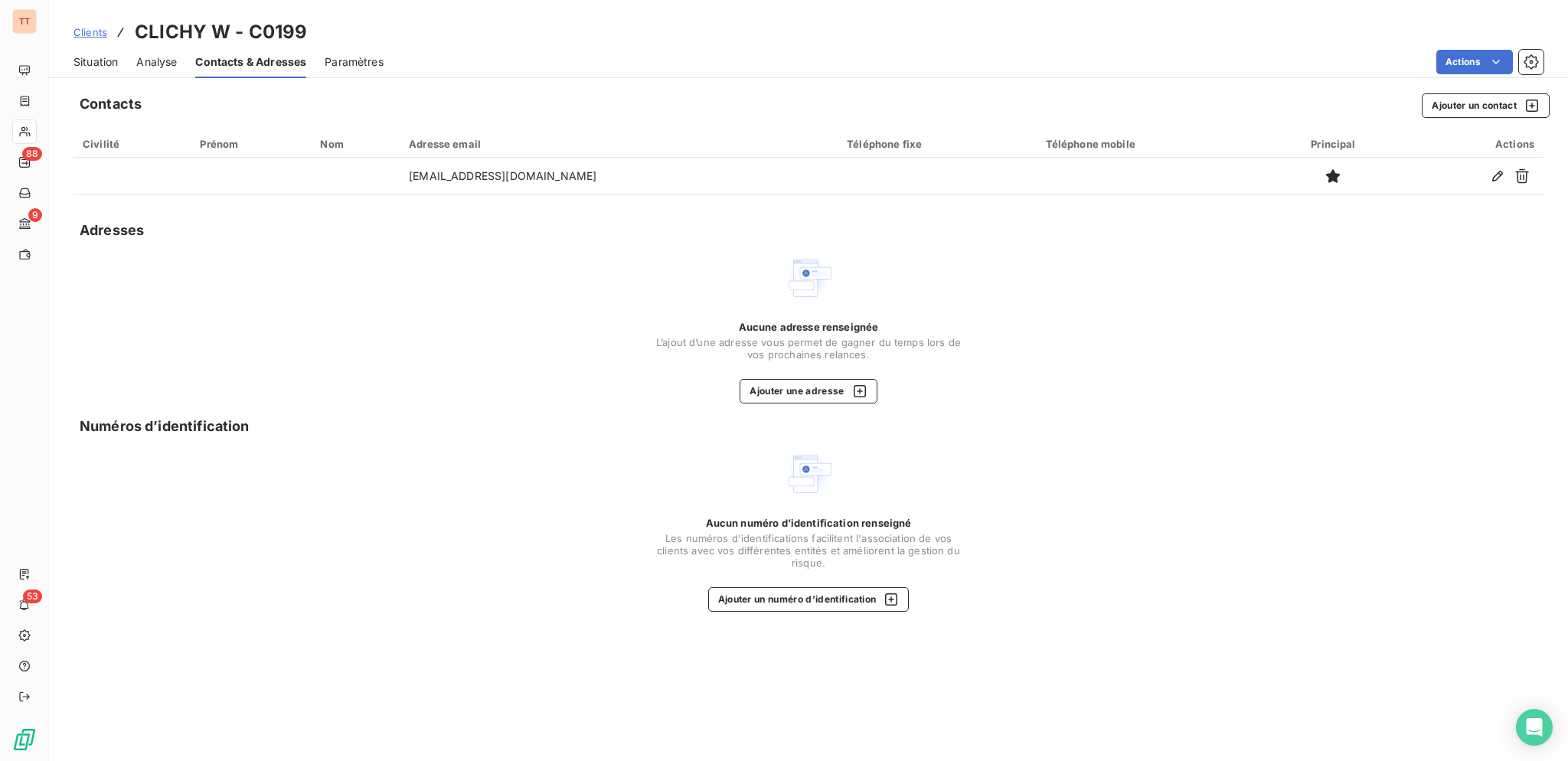
click at [83, 64] on span "Situation" at bounding box center [95, 62] width 45 height 15
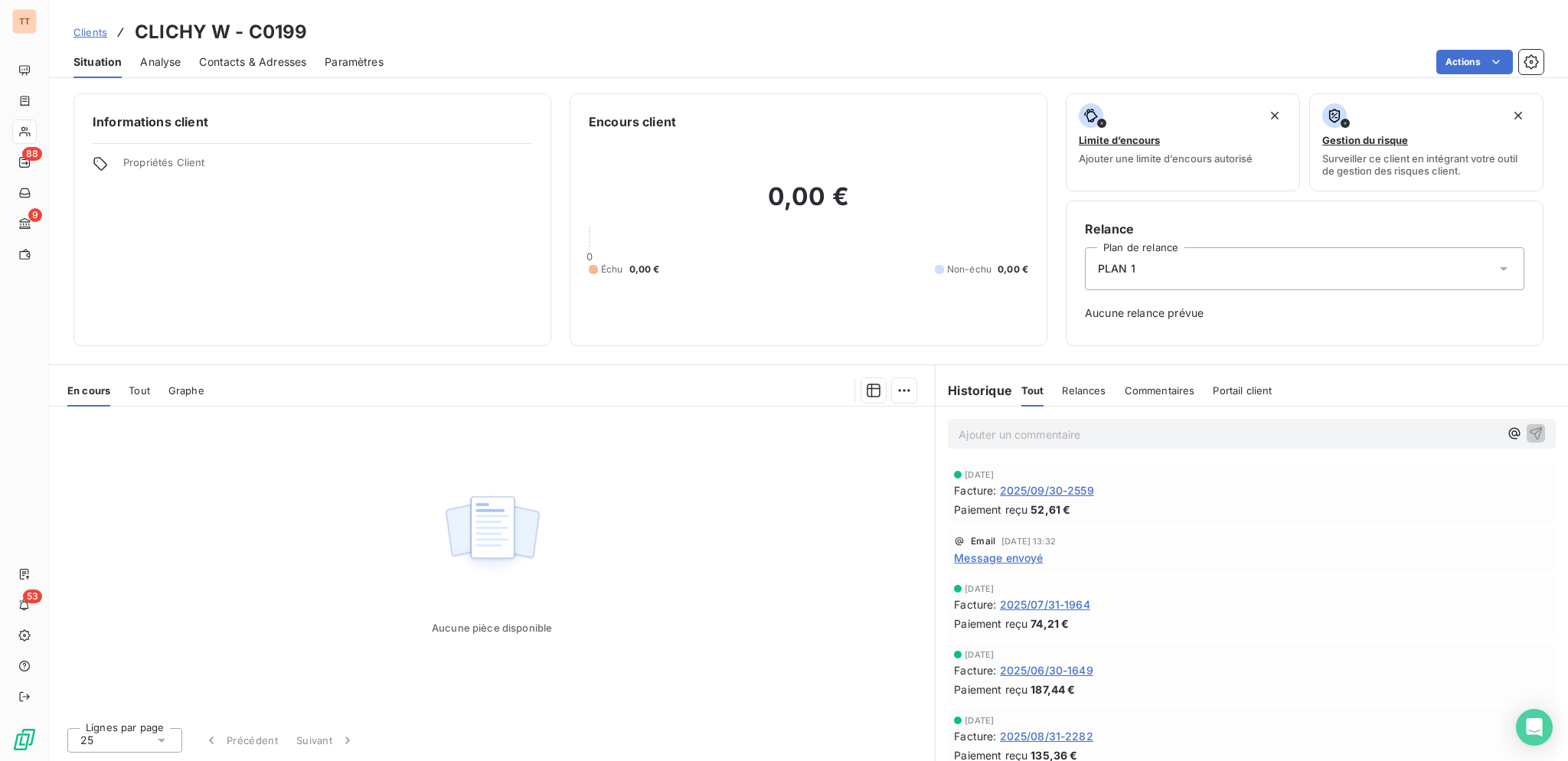
click at [1067, 490] on span "2025/09/30-2559" at bounding box center [1047, 490] width 94 height 16
click at [262, 69] on span "Contacts & Adresses" at bounding box center [253, 62] width 107 height 15
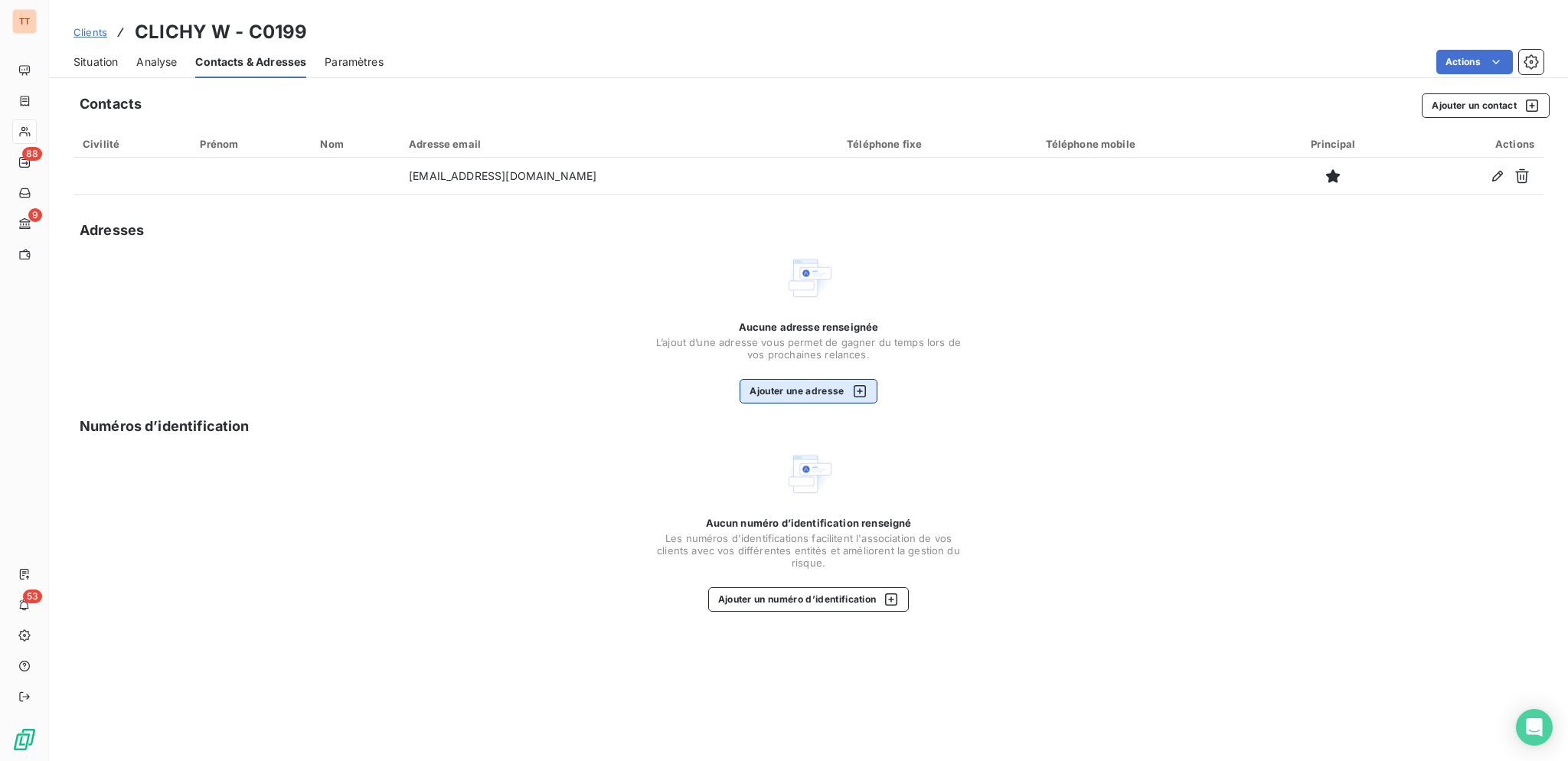
click at [784, 393] on button "Ajouter une adresse" at bounding box center [808, 391] width 137 height 25
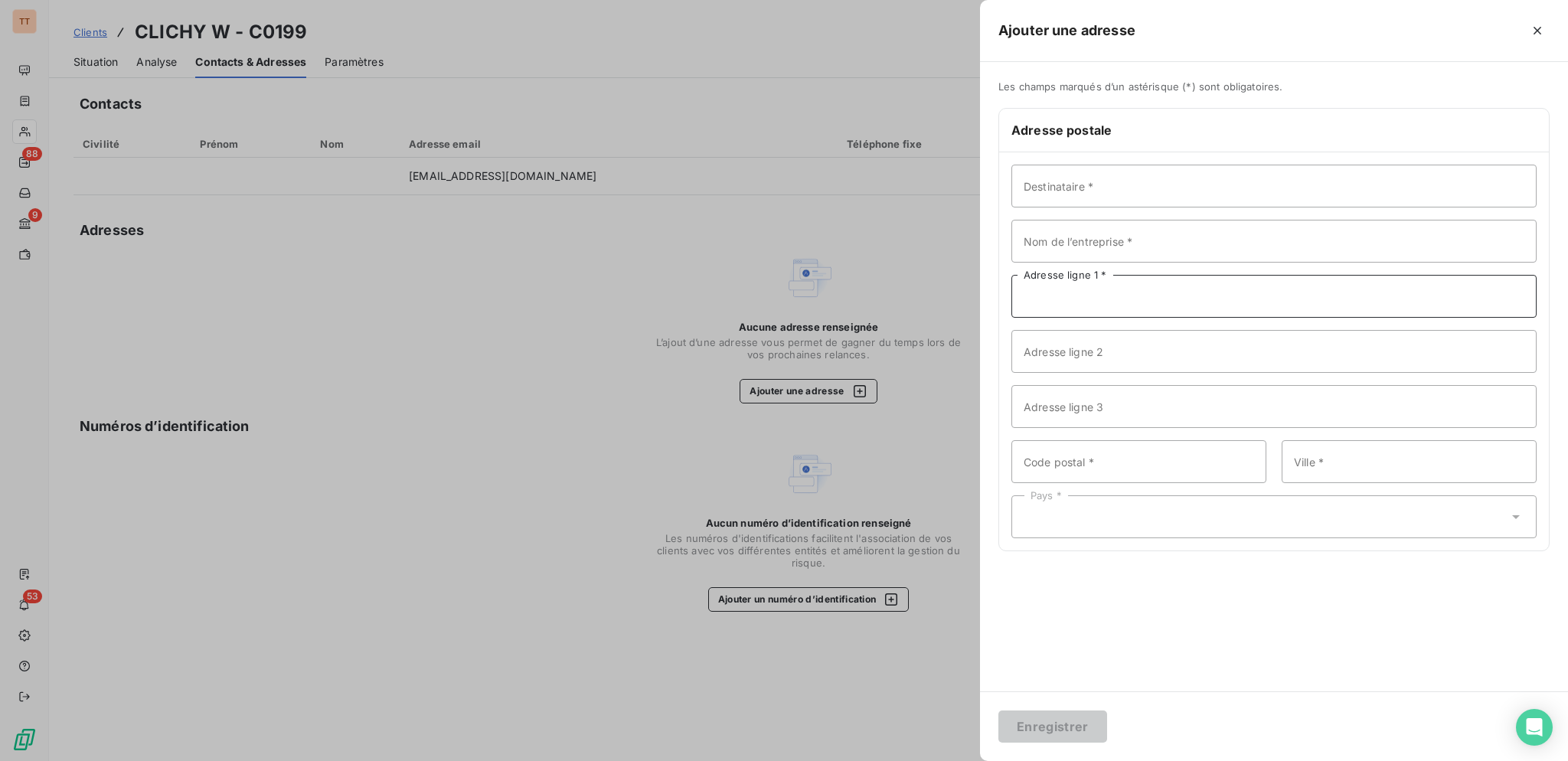
click at [1154, 283] on input "Adresse ligne 1 *" at bounding box center [1274, 295] width 525 height 43
type input "[STREET_ADDRESS]"
click at [1101, 466] on input "Code postal *" at bounding box center [1139, 462] width 255 height 43
type input "93390"
click at [1337, 462] on input "Ville *" at bounding box center [1409, 462] width 255 height 43
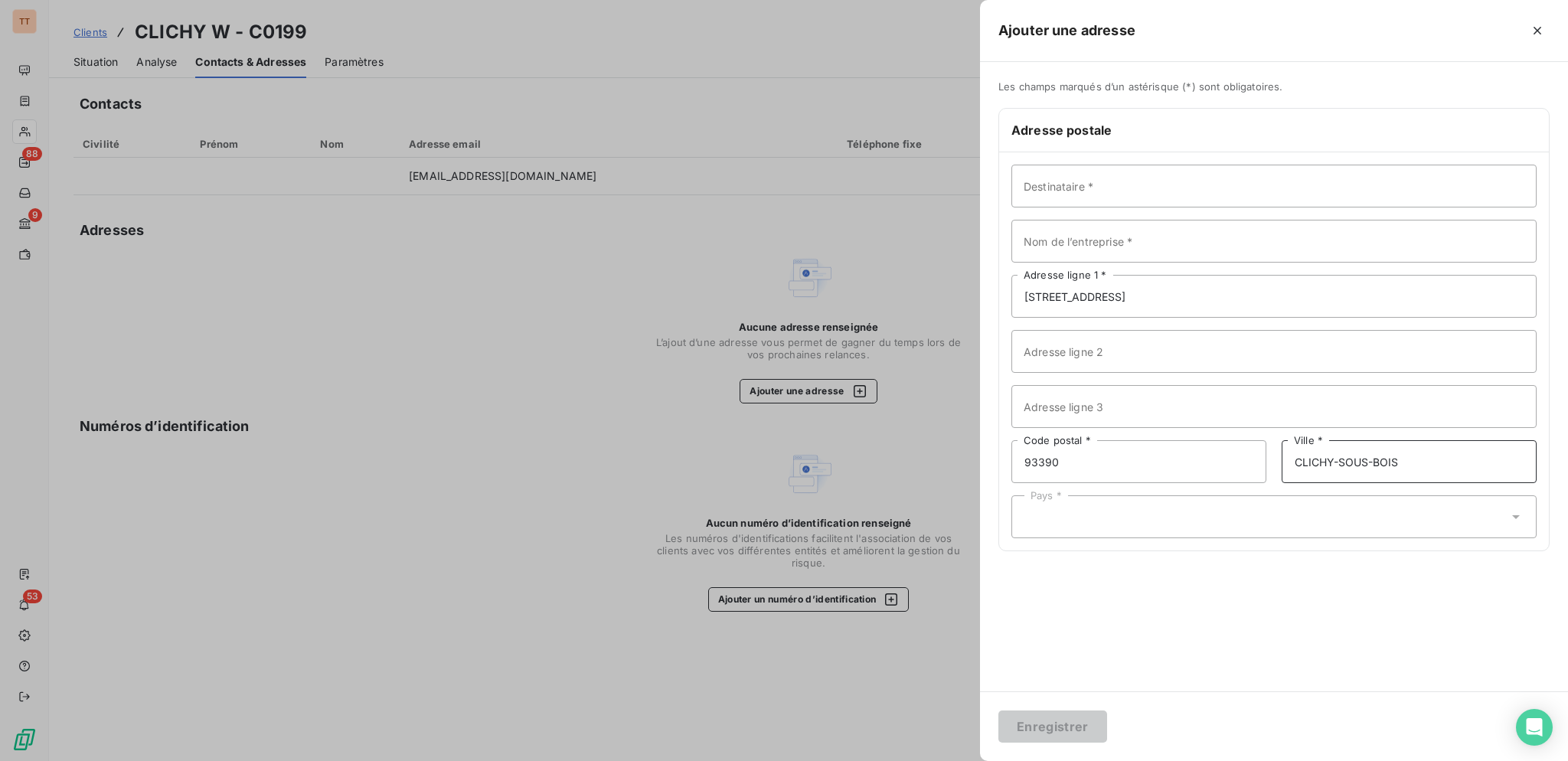
type input "CLICHY-SOUS-BOIS"
click at [1381, 531] on div "Pays *" at bounding box center [1274, 517] width 525 height 43
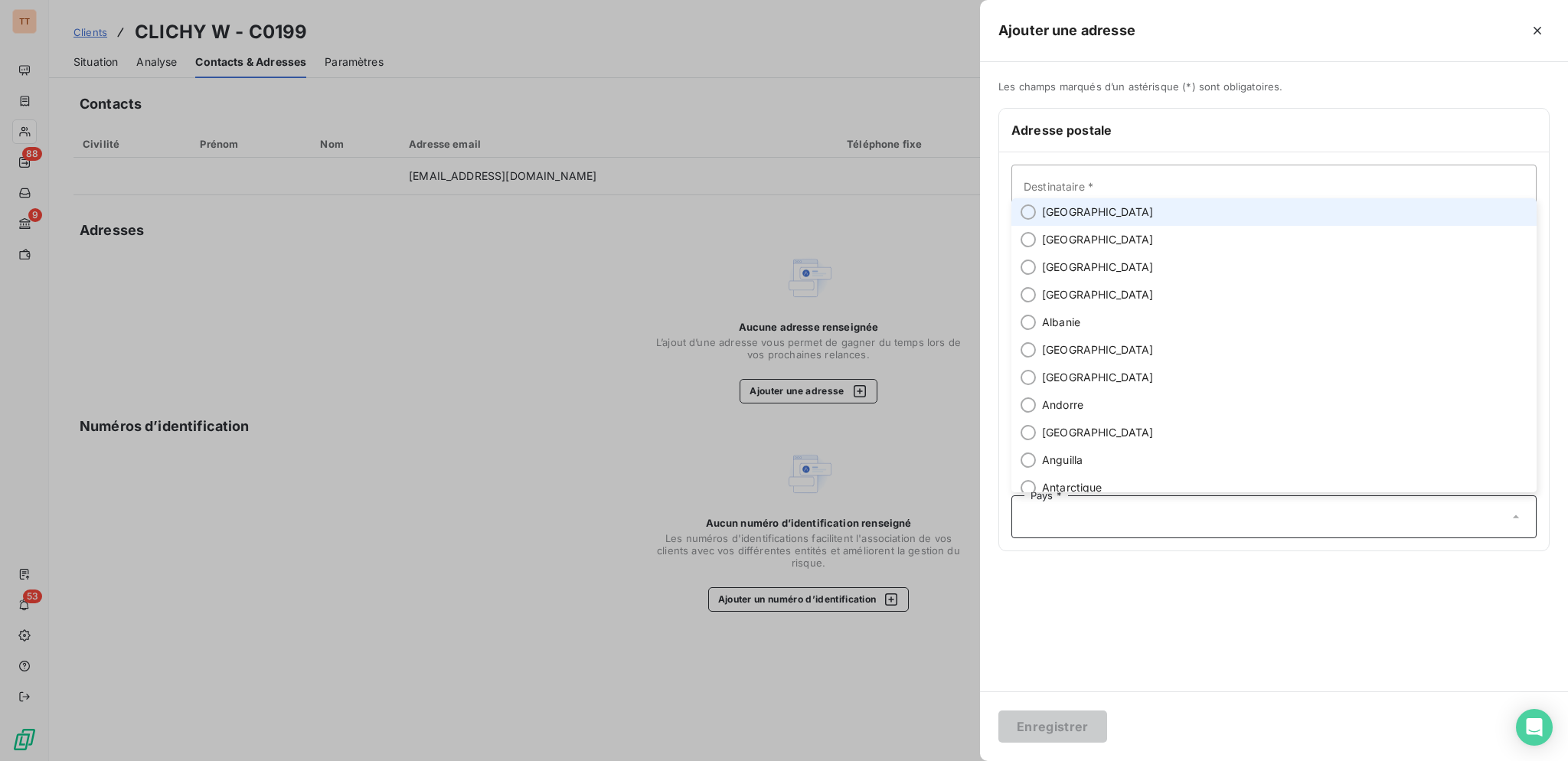
click at [1161, 211] on li "[GEOGRAPHIC_DATA]" at bounding box center [1274, 212] width 525 height 28
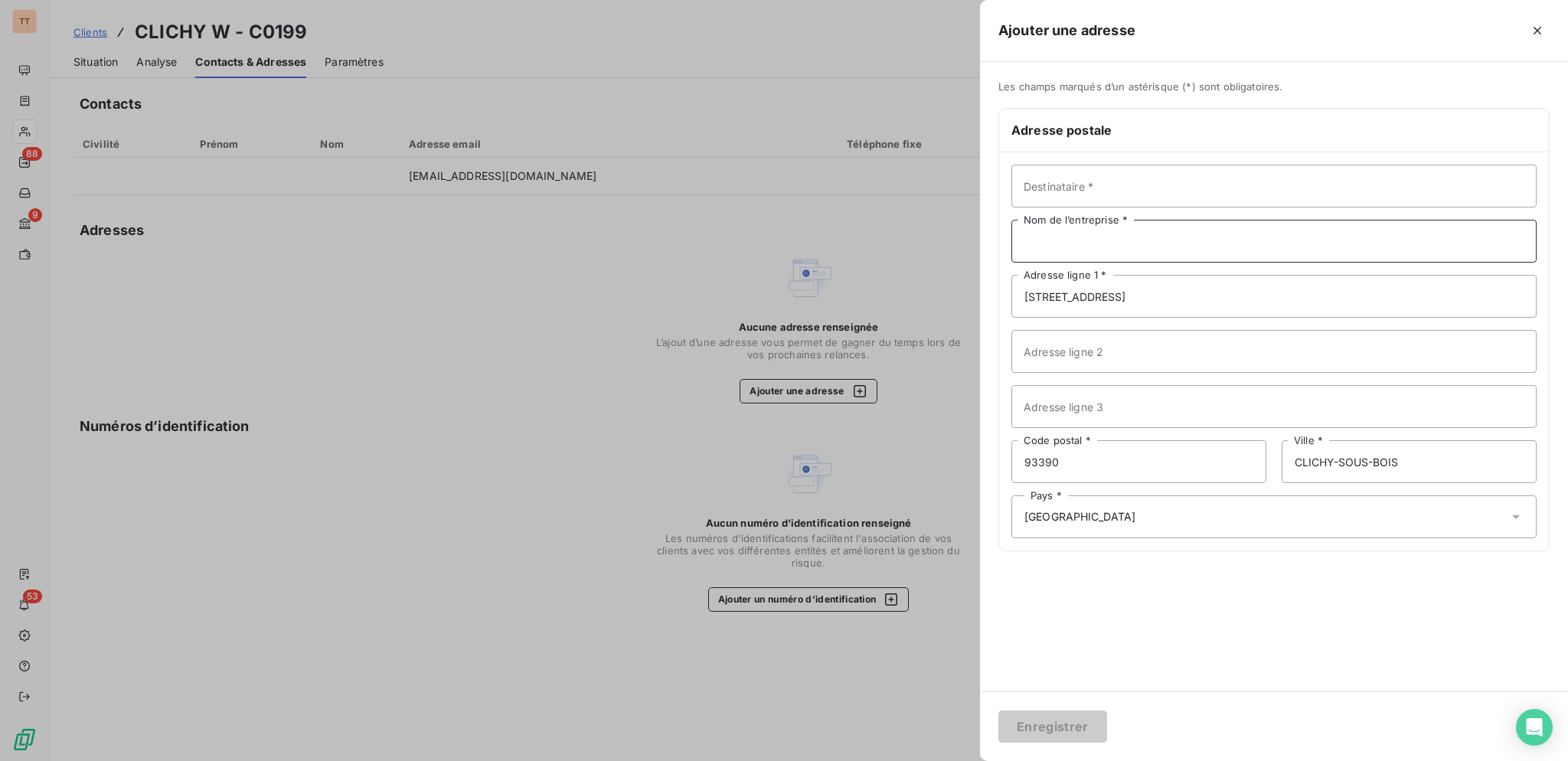
click at [1145, 238] on input "Nom de l’entreprise *" at bounding box center [1274, 240] width 525 height 43
type input "CLICHY W"
click at [1067, 721] on button "Enregistrer" at bounding box center [1052, 727] width 108 height 32
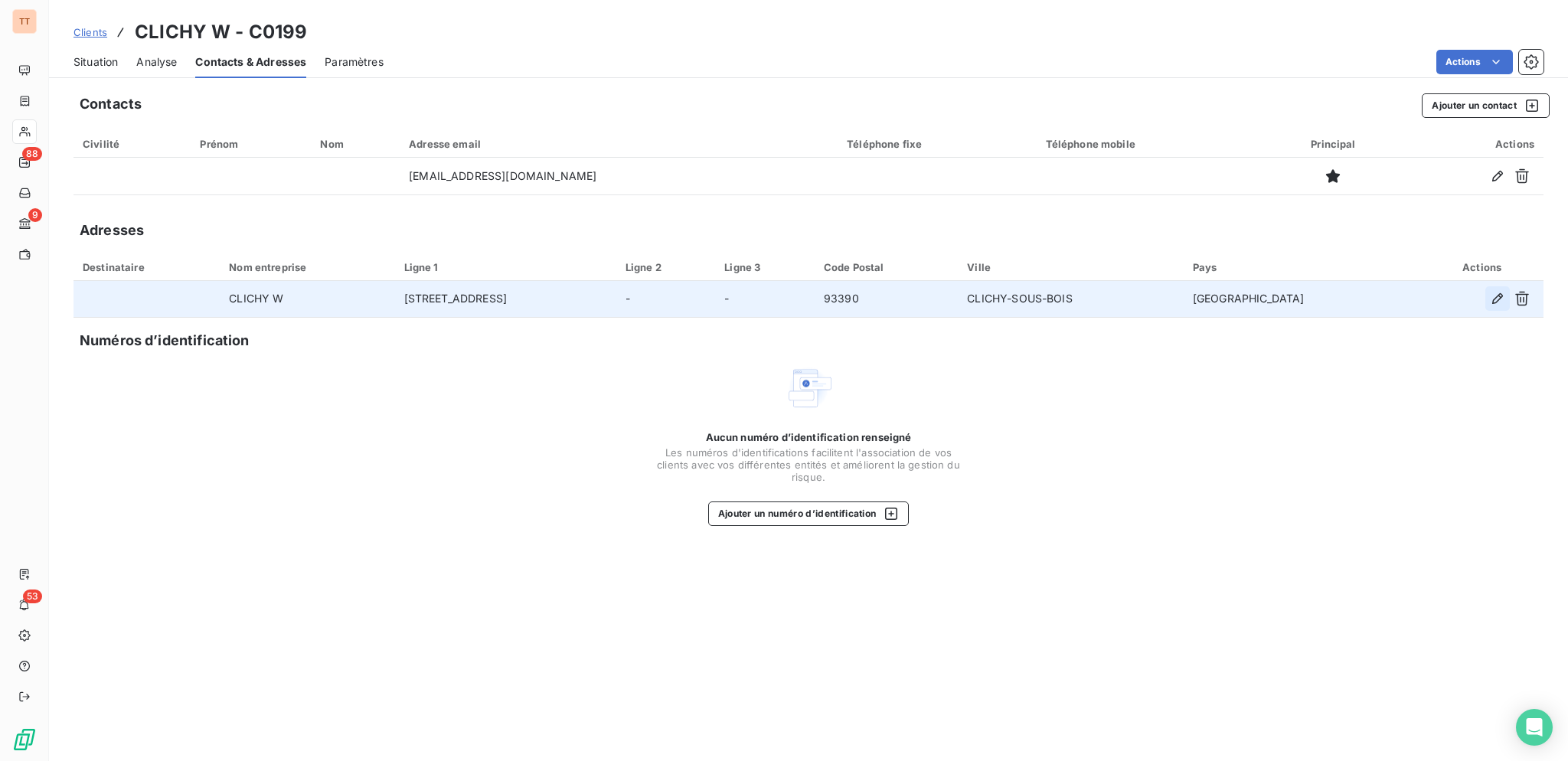
click at [1497, 299] on icon "button" at bounding box center [1498, 298] width 15 height 15
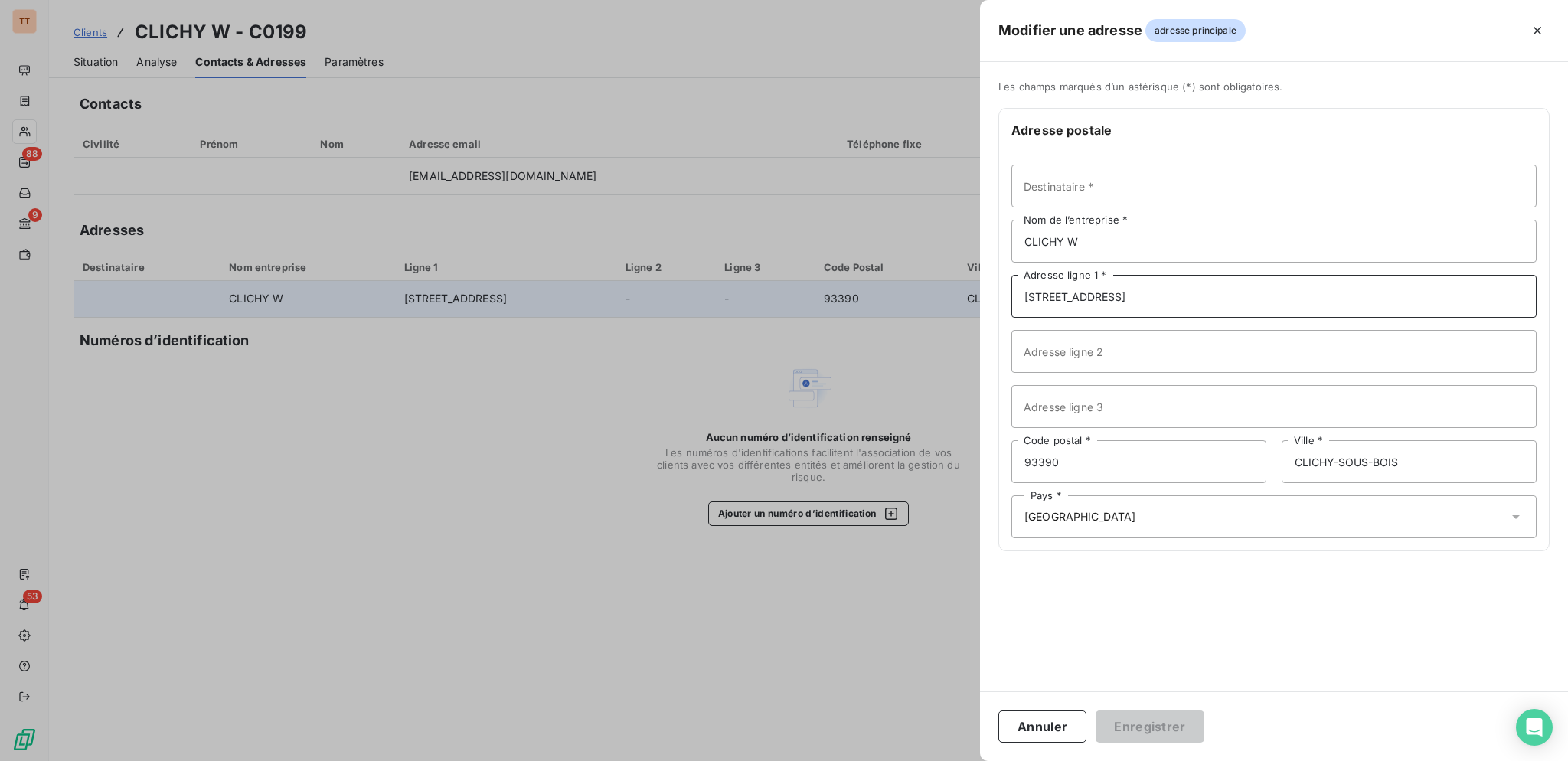
click at [1055, 297] on input "[STREET_ADDRESS]" at bounding box center [1274, 295] width 525 height 43
type input "2 ALLÉE DE LA FOSSE MAUSSOIN"
click at [1096, 711] on button "Enregistrer" at bounding box center [1150, 727] width 108 height 32
